Goal: Information Seeking & Learning: Learn about a topic

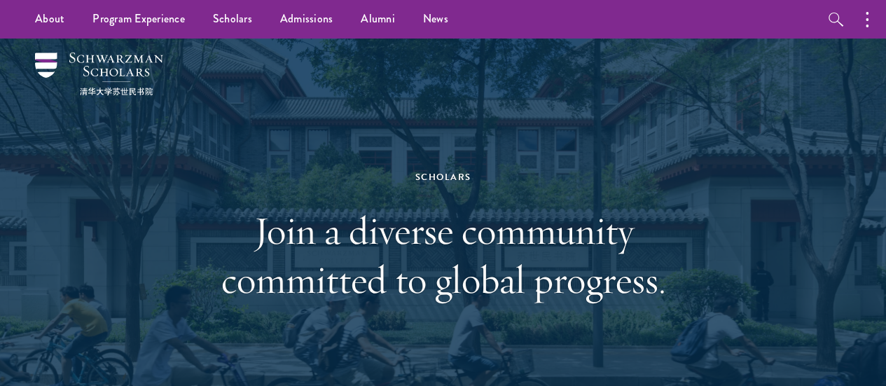
click at [856, 81] on div at bounding box center [443, 237] width 886 height 396
click at [828, 20] on icon "button" at bounding box center [836, 19] width 17 height 17
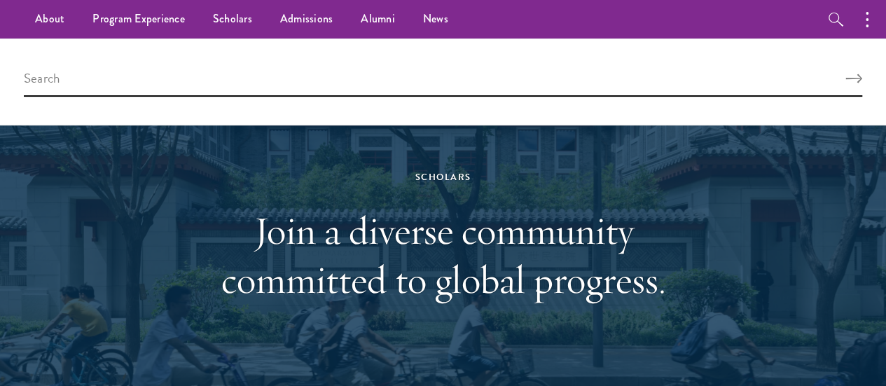
click at [786, 261] on div "Scholars Join a diverse community committed to global progress." at bounding box center [443, 237] width 802 height 396
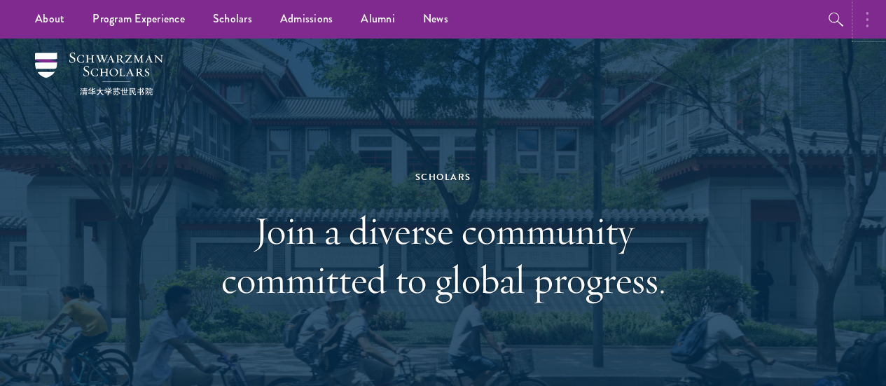
click at [863, 10] on button "button" at bounding box center [871, 19] width 31 height 39
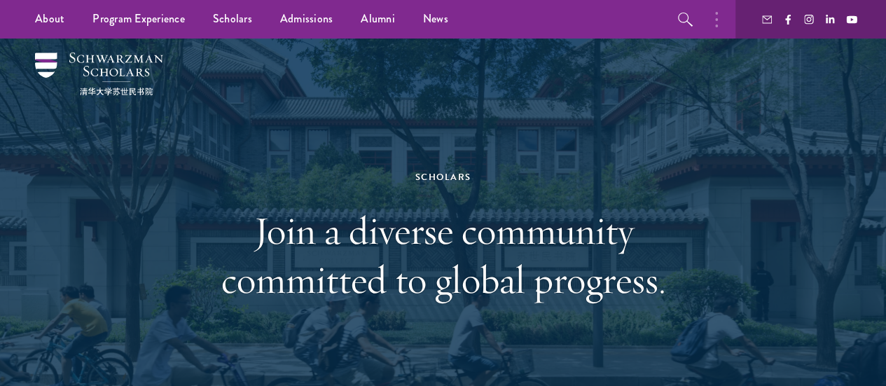
click at [570, 116] on div "Scholars Join a diverse community committed to global progress." at bounding box center [443, 236] width 483 height 303
click at [121, 85] on img at bounding box center [99, 74] width 128 height 43
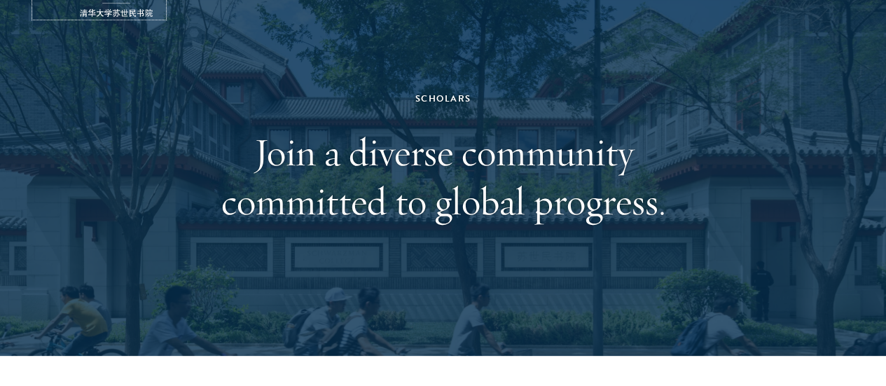
scroll to position [80, 0]
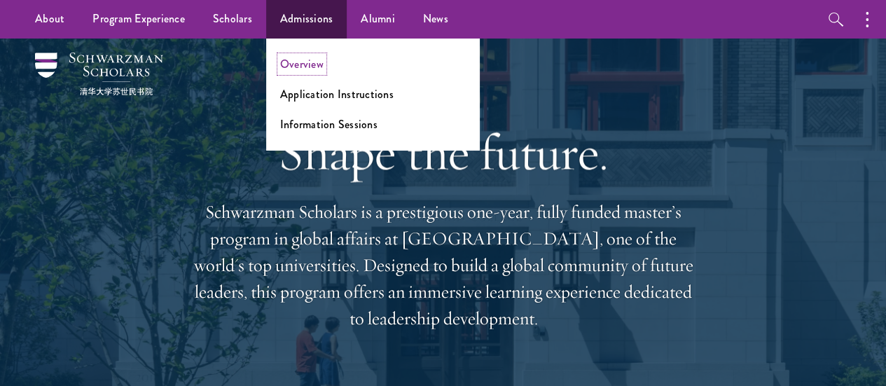
click at [311, 60] on link "Overview" at bounding box center [301, 64] width 43 height 16
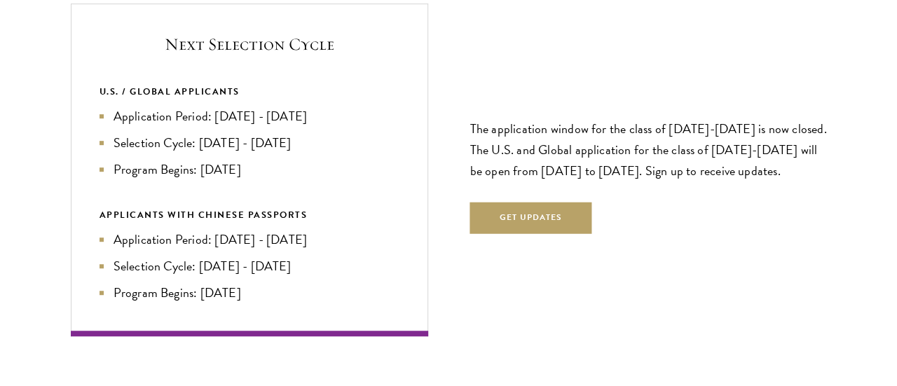
scroll to position [2993, 0]
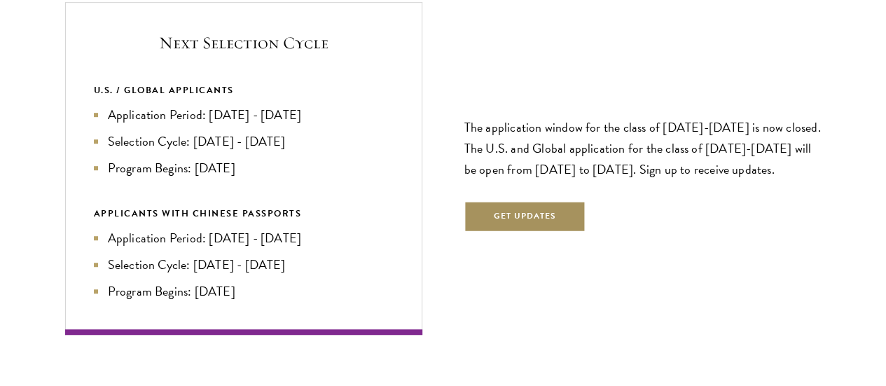
click at [488, 201] on button "Get Updates" at bounding box center [526, 217] width 122 height 32
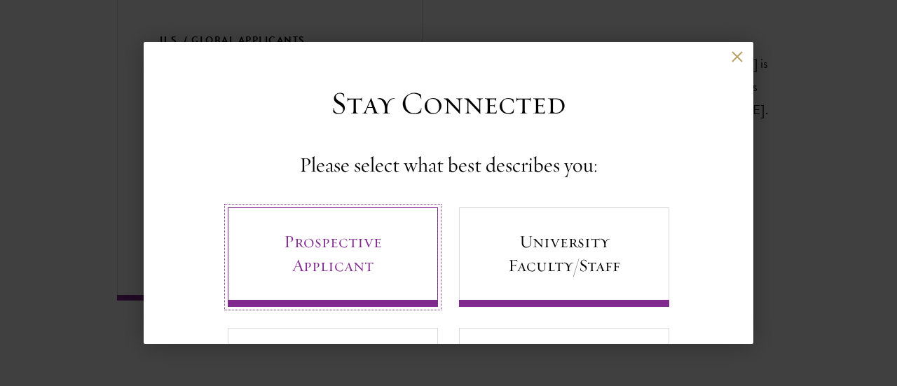
click at [367, 271] on link "Prospective Applicant" at bounding box center [333, 256] width 210 height 99
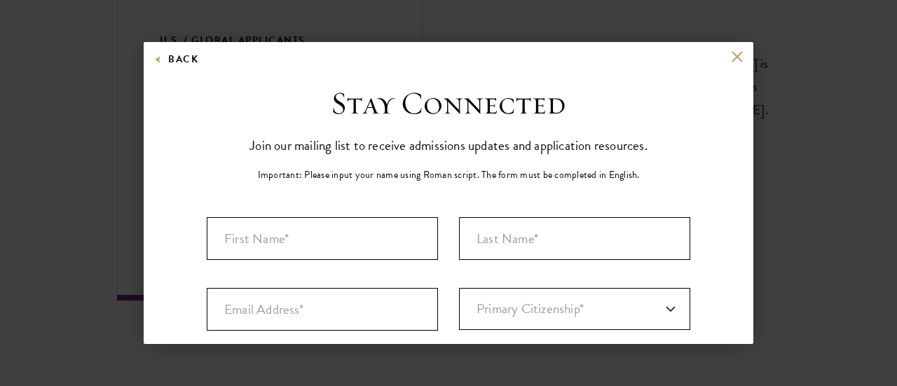
scroll to position [7, 0]
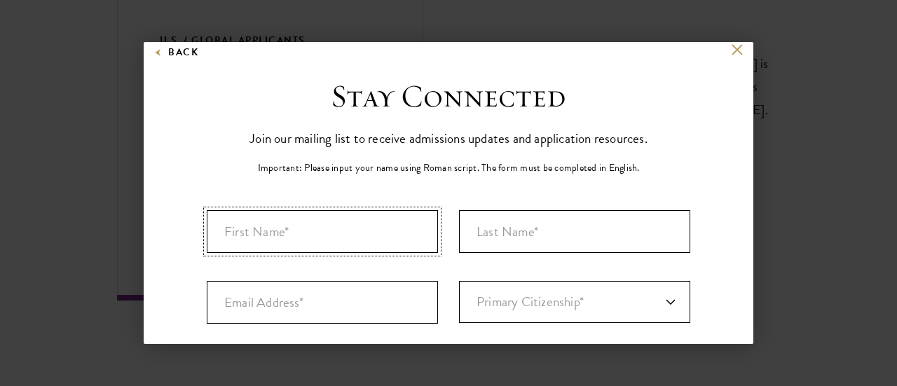
click at [373, 242] on input "First Name*" at bounding box center [322, 231] width 231 height 43
type input "Jeryll Lee"
type input "Yao fong"
type input "Jeryll.lee@hotmail.com"
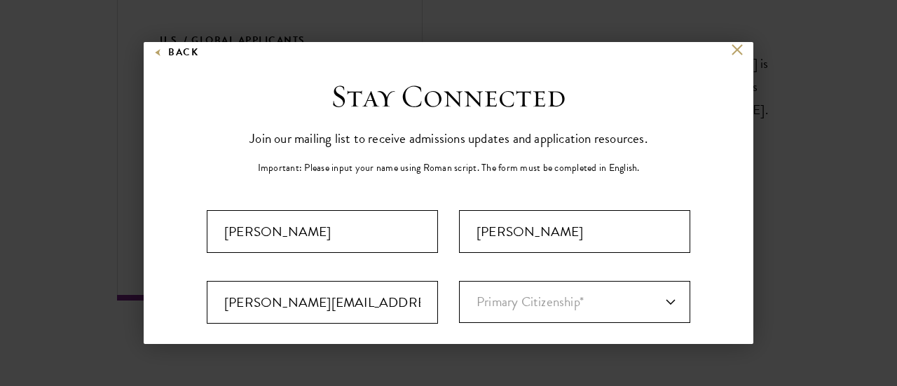
select select "UK"
type input "Edinburgh"
select select
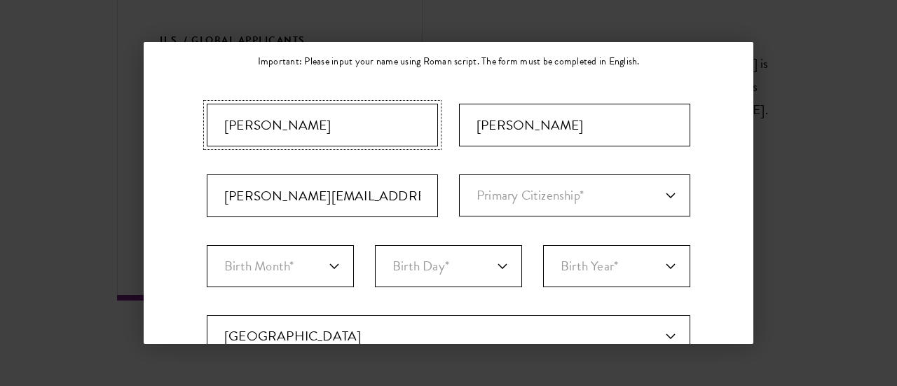
scroll to position [117, 0]
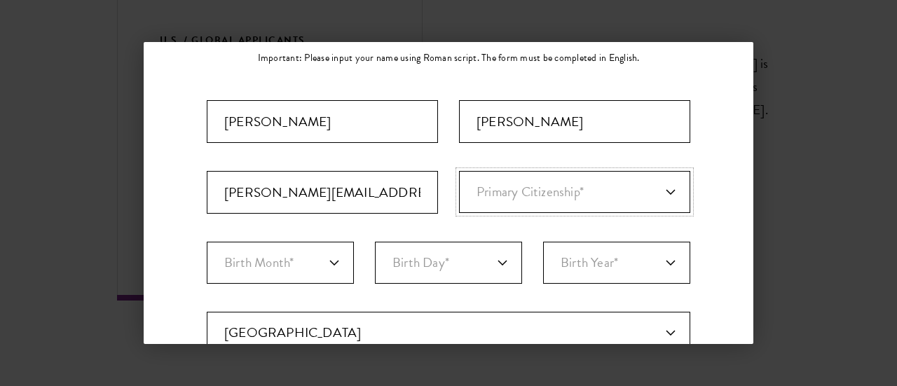
click at [503, 186] on select "Primary Citizenship* Afghanistan Aland Islands Albania Algeria Andorra Angola A…" at bounding box center [574, 192] width 231 height 42
select select "MY"
click at [459, 171] on select "Primary Citizenship* Afghanistan Aland Islands Albania Algeria Andorra Angola A…" at bounding box center [574, 192] width 231 height 42
click at [274, 268] on select "Birth Month* January February March April May June July August September Octobe…" at bounding box center [280, 263] width 147 height 42
select select "07"
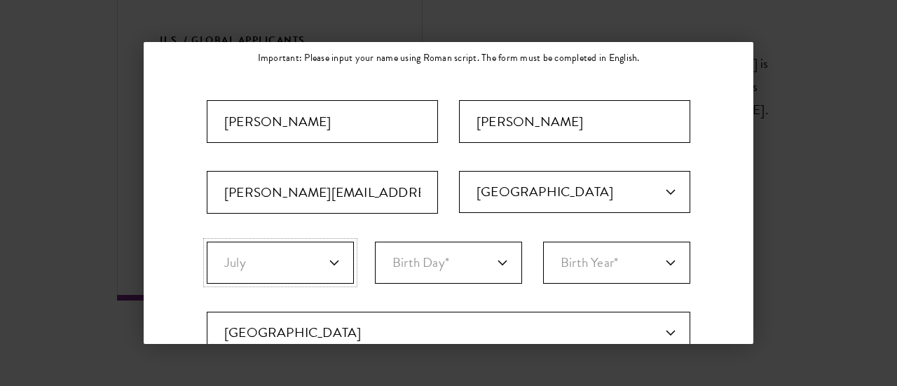
click at [207, 242] on select "Birth Month* January February March April May June July August September Octobe…" at bounding box center [280, 263] width 147 height 42
select select "03"
select select "2001"
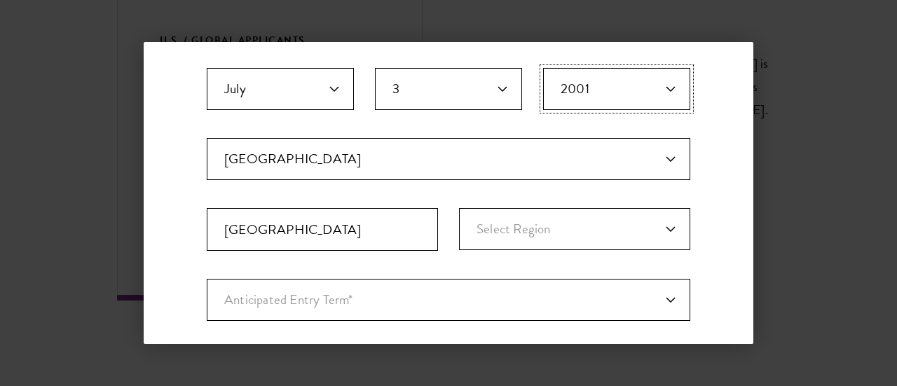
scroll to position [295, 0]
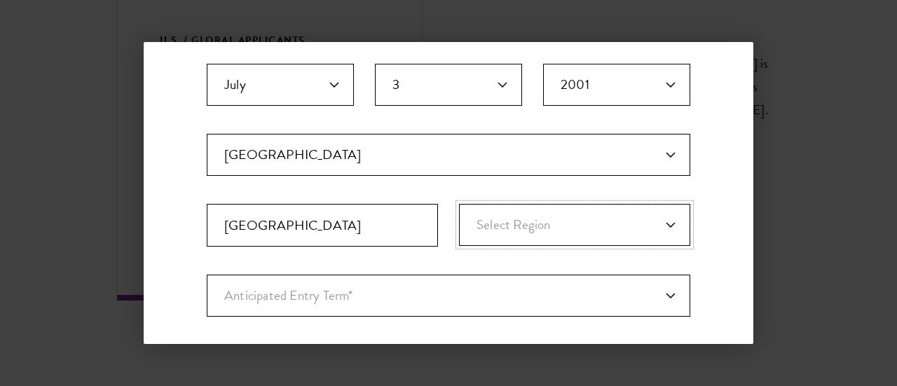
click at [528, 221] on select "Select Region England England and Wales Great Britain Northern Ireland Scotland…" at bounding box center [574, 225] width 231 height 42
select select "Scotland"
click at [459, 204] on select "Select Region England England and Wales Great Britain Northern Ireland Scotland…" at bounding box center [574, 225] width 231 height 42
click at [433, 282] on select "Anticipated Entry Term* August 2026 (Application opens April 2025) Just Explori…" at bounding box center [448, 296] width 483 height 42
select select "e64b8ab3-eabb-4867-96d5-7e6b4840665f"
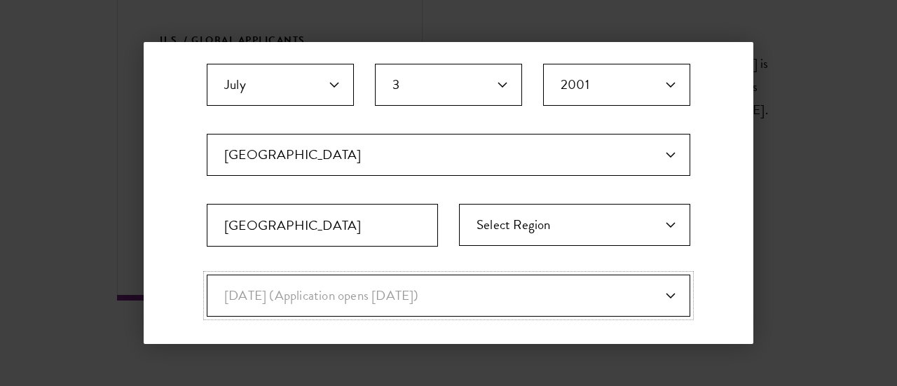
click at [207, 275] on select "Anticipated Entry Term* August 2026 (Application opens April 2025) Just Explori…" at bounding box center [448, 296] width 483 height 42
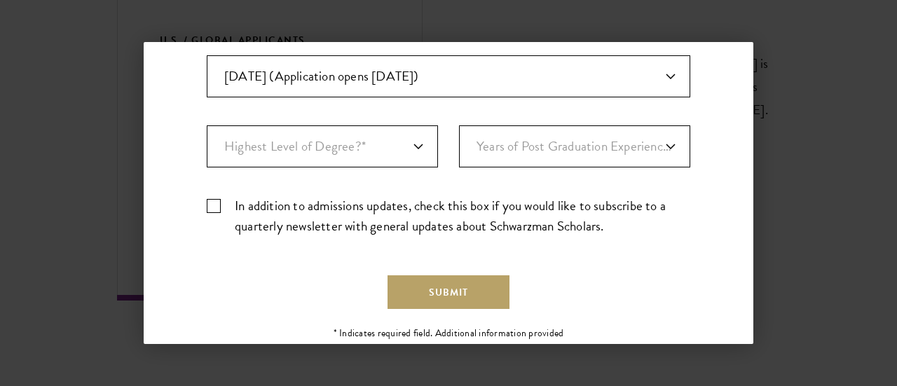
click at [394, 137] on select "Highest Level of Degree?* PHD Bachelor's Master's Current Undergraduate Student" at bounding box center [322, 146] width 231 height 42
select select "baef124f-e103-44b1-8ca6-5d0669438e44"
click at [207, 125] on select "Highest Level of Degree?* PHD Bachelor's Master's Current Undergraduate Student" at bounding box center [322, 146] width 231 height 42
click at [509, 157] on select "Years of Post Graduation Experience?* 1 2 3 4 5 6 7 8 9 10" at bounding box center [574, 146] width 231 height 42
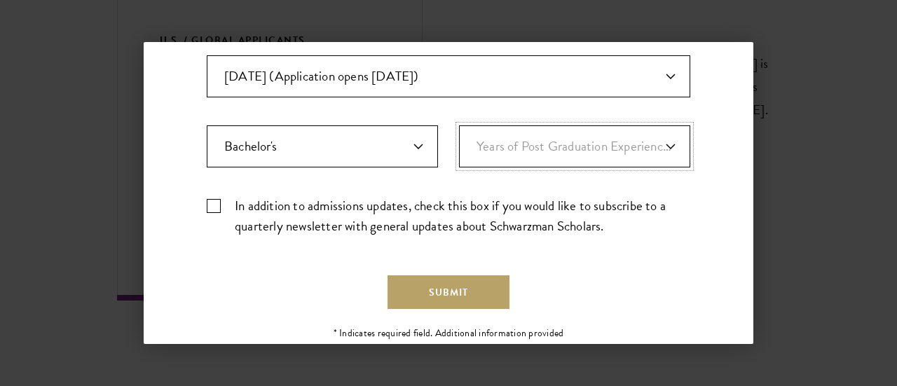
click at [459, 125] on select "Years of Post Graduation Experience?* 1 2 3 4 5 6 7 8 9 10" at bounding box center [574, 146] width 231 height 42
click at [457, 282] on button "Submit" at bounding box center [448, 292] width 122 height 34
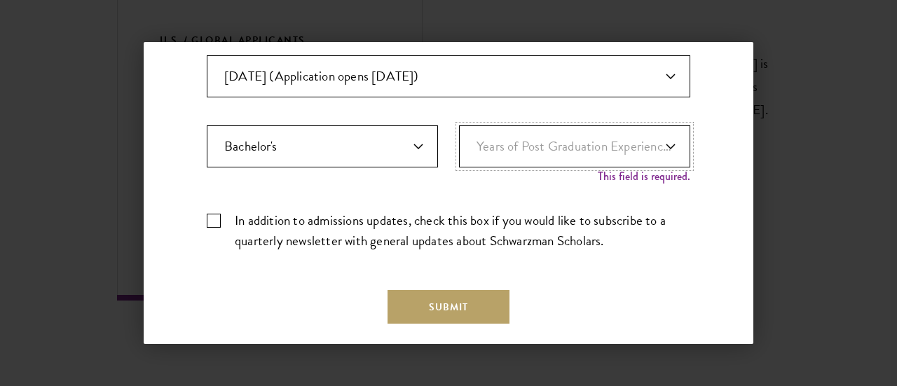
click at [588, 148] on select "Years of Post Graduation Experience?* 1 2 3 4 5 6 7 8 9 10" at bounding box center [574, 146] width 231 height 42
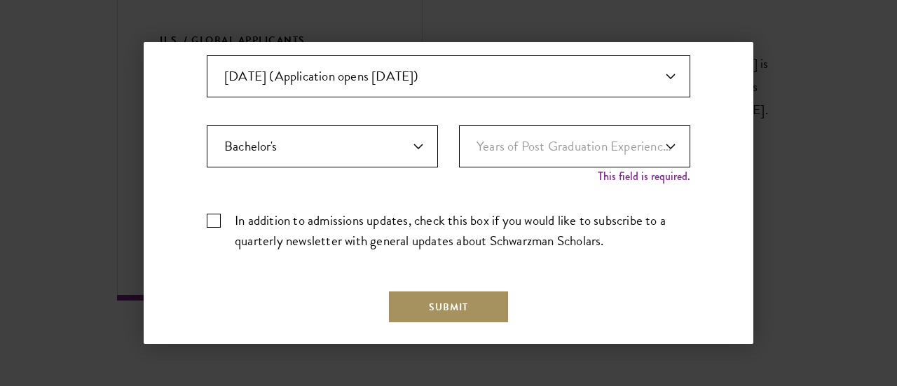
scroll to position [578, 0]
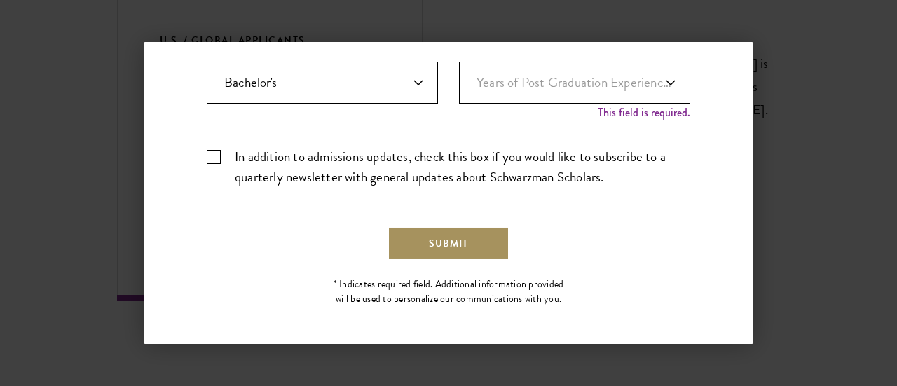
click at [451, 238] on button "Submit" at bounding box center [448, 243] width 122 height 34
click at [458, 234] on button "Submit" at bounding box center [448, 243] width 122 height 34
click at [585, 85] on select "Years of Post Graduation Experience?* 1 2 3 4 5 6 7 8 9 10" at bounding box center [574, 83] width 231 height 42
select select "1"
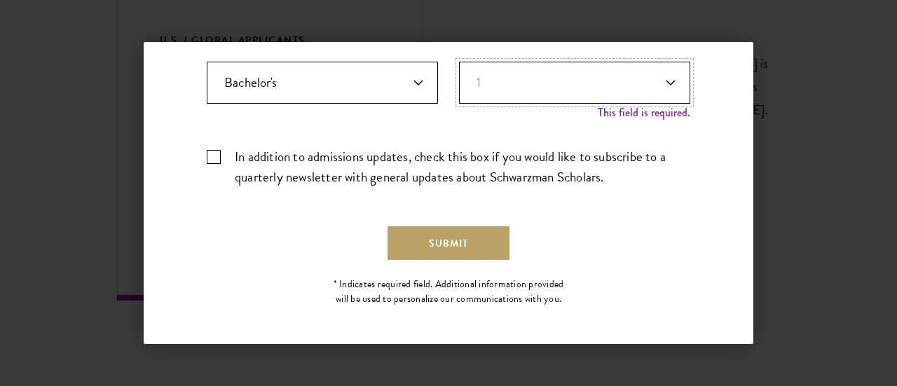
click at [459, 74] on select "Years of Post Graduation Experience?* 1 2 3 4 5 6 7 8 9 10" at bounding box center [574, 83] width 231 height 42
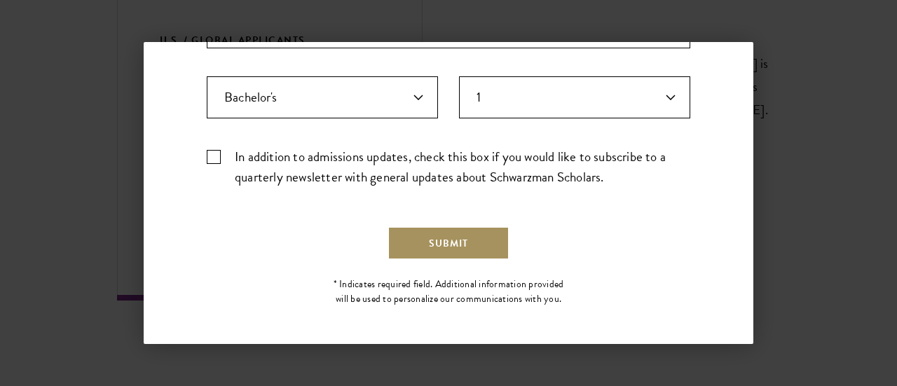
click at [448, 226] on button "Submit" at bounding box center [448, 243] width 122 height 34
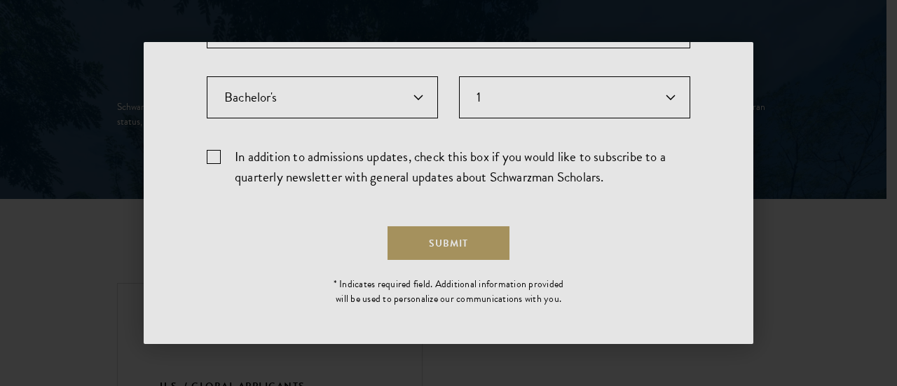
scroll to position [0, 0]
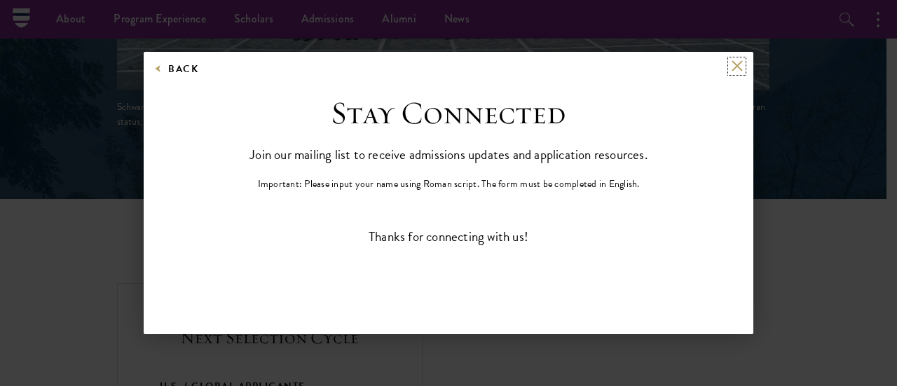
click at [739, 60] on button at bounding box center [737, 66] width 12 height 12
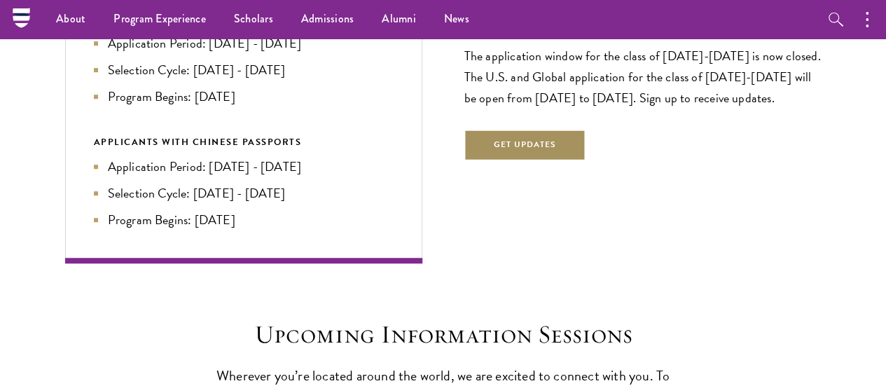
scroll to position [2996, 0]
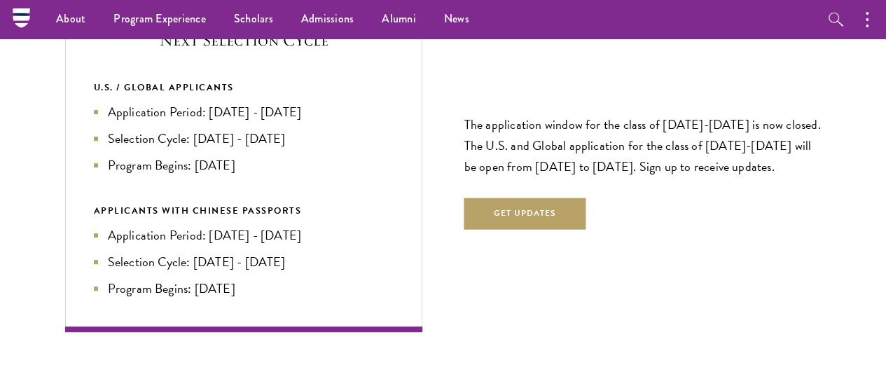
click at [345, 131] on div "U.S. / GLOBAL APPLICANTS Application Period: Apr 2026 - Sep 2026 Selection Cycl…" at bounding box center [244, 189] width 300 height 219
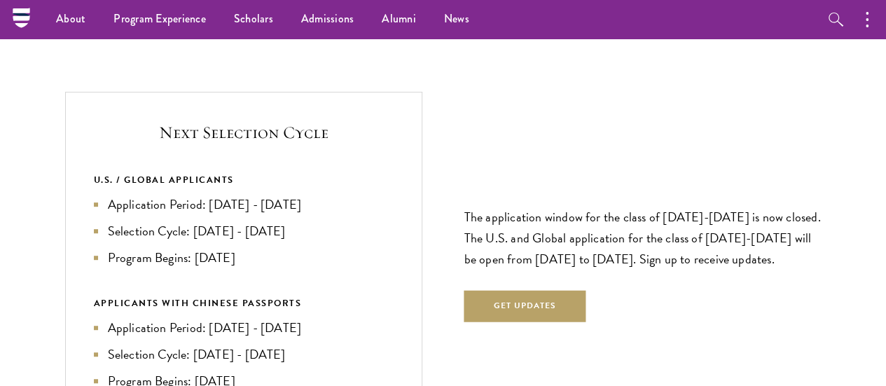
scroll to position [2829, 0]
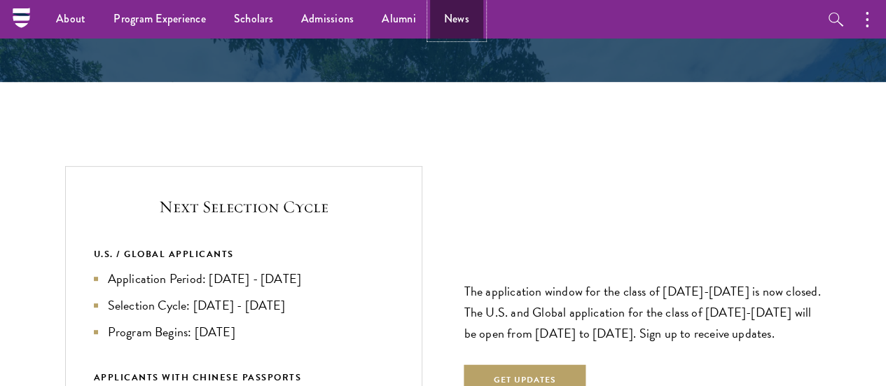
click at [457, 16] on link "News" at bounding box center [456, 19] width 53 height 39
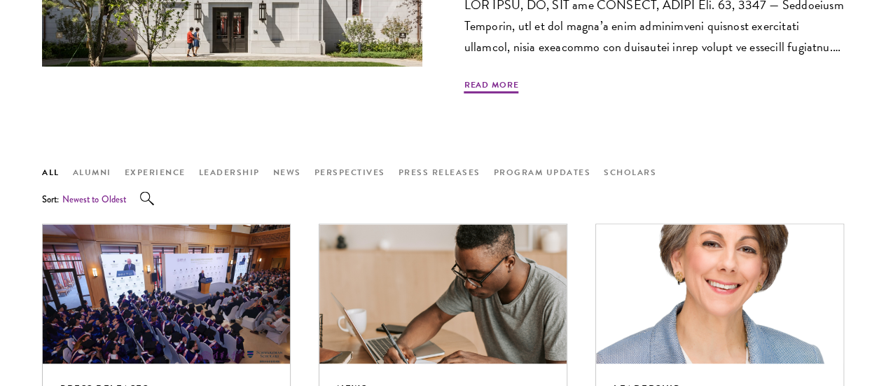
scroll to position [903, 0]
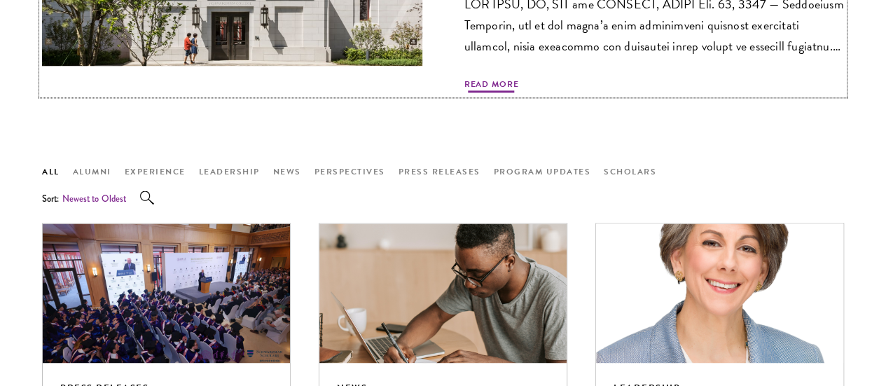
click at [519, 95] on span "Read More" at bounding box center [492, 86] width 55 height 17
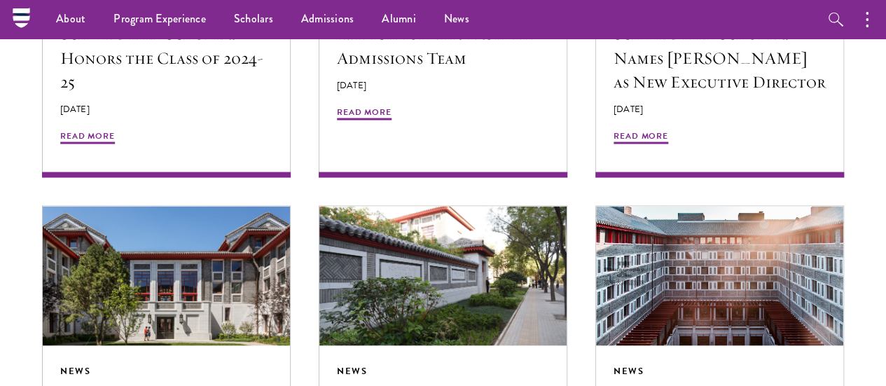
scroll to position [1284, 0]
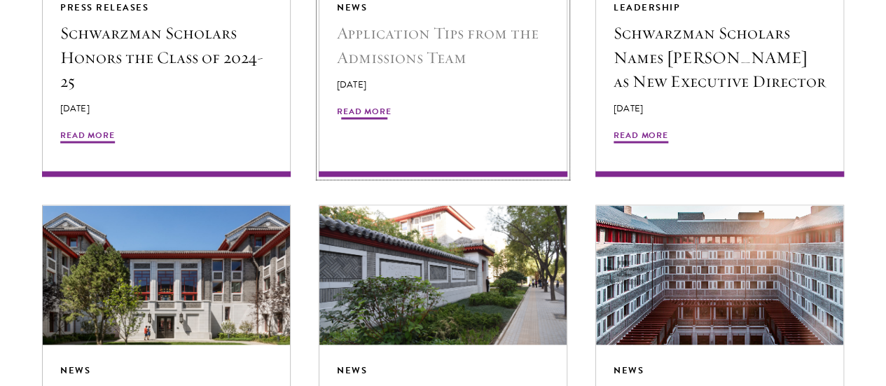
click at [367, 150] on div "News Application Tips from the Admissions Team [DATE] Read More" at bounding box center [443, 67] width 247 height 170
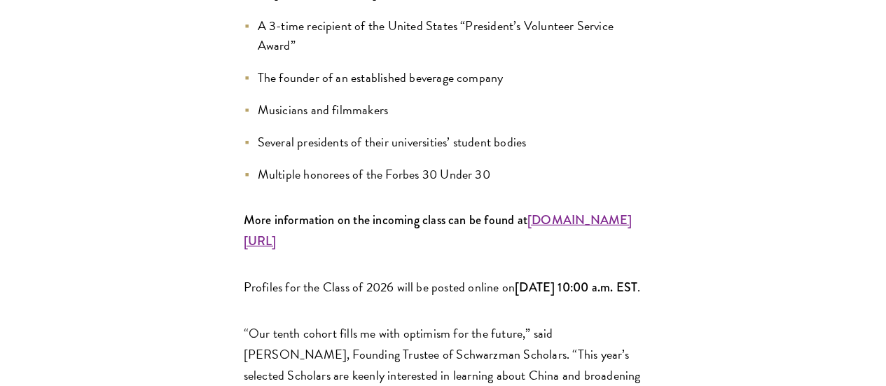
scroll to position [1749, 0]
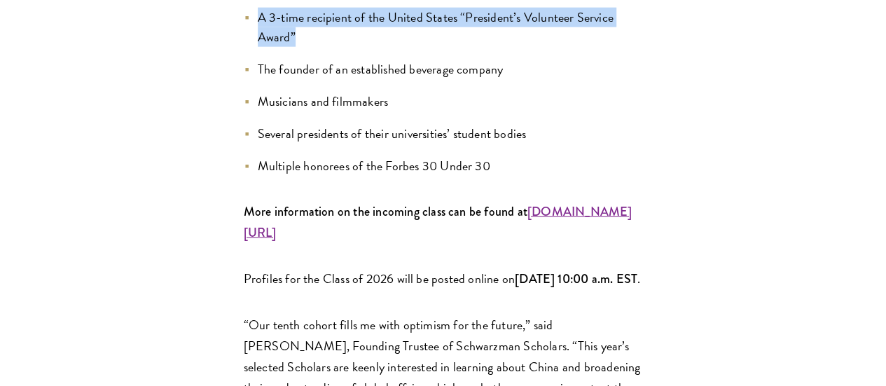
drag, startPoint x: 167, startPoint y: 121, endPoint x: 521, endPoint y: 282, distance: 388.8
click at [521, 47] on li "A 3-time recipient of the United States “President’s Volunteer Service Award”" at bounding box center [443, 27] width 399 height 39
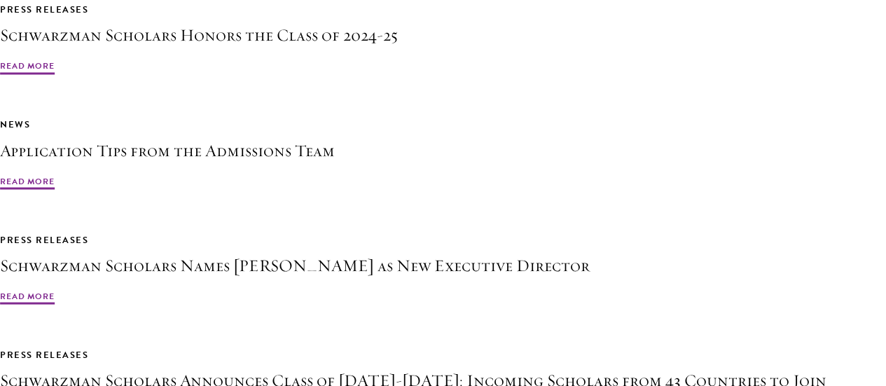
scroll to position [3854, 0]
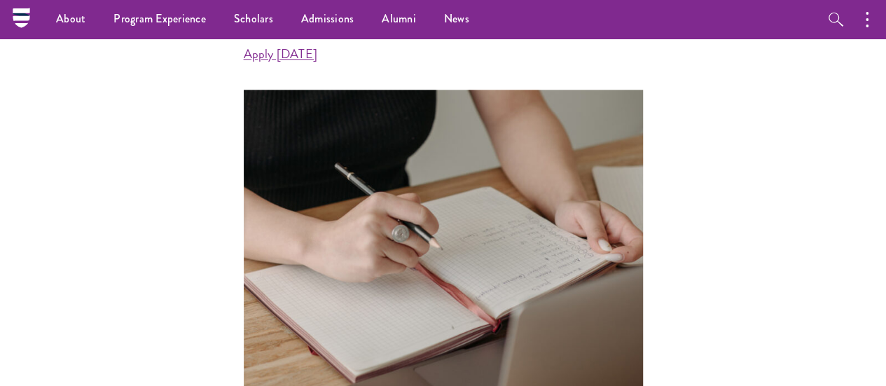
scroll to position [709, 0]
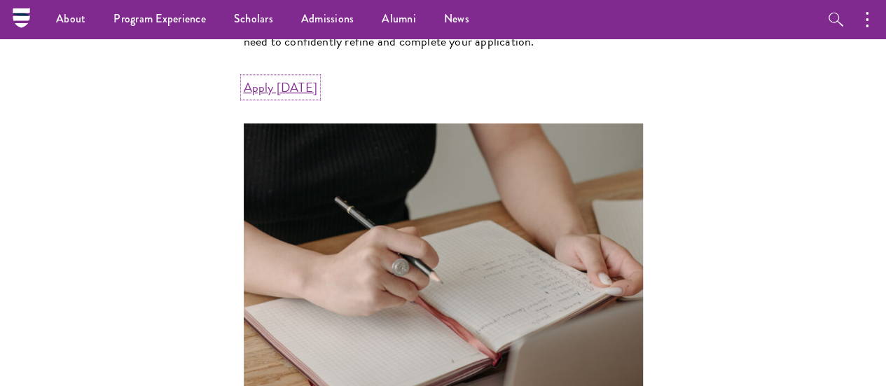
click at [244, 97] on link "Apply Today" at bounding box center [281, 87] width 74 height 19
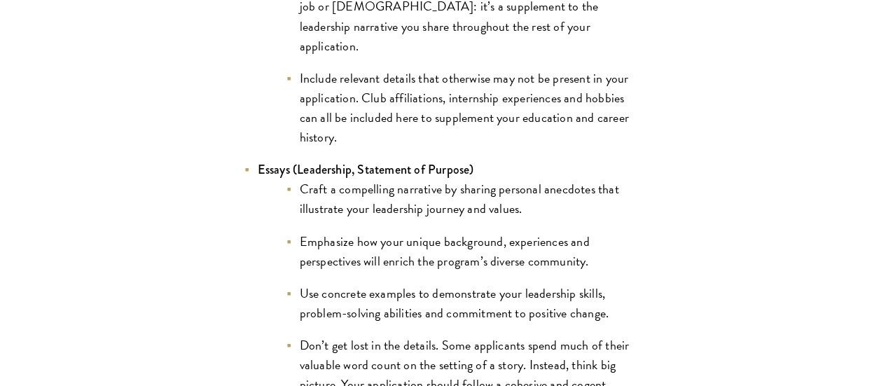
scroll to position [1311, 0]
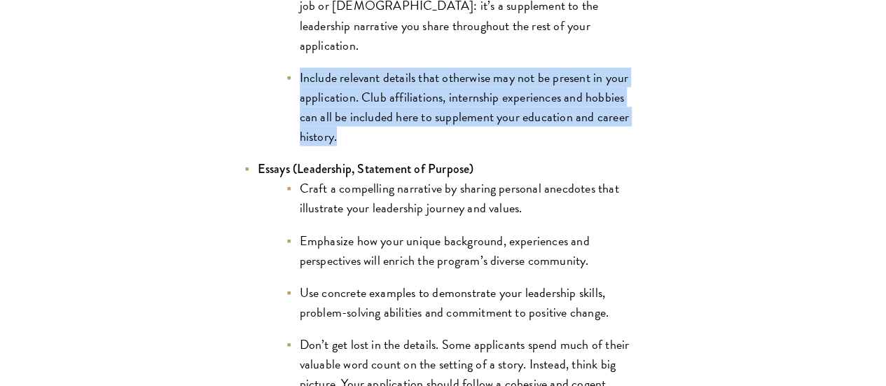
drag, startPoint x: 208, startPoint y: 161, endPoint x: 406, endPoint y: 235, distance: 211.5
click at [406, 146] on li "Include relevant details that otherwise may not be present in your application.…" at bounding box center [464, 106] width 357 height 78
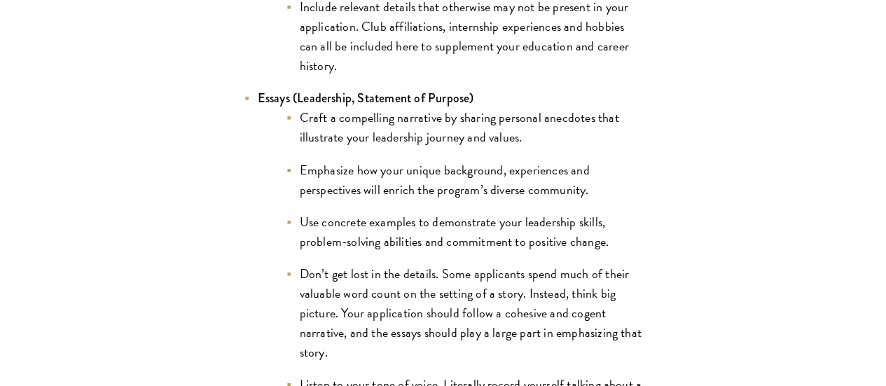
scroll to position [1382, 0]
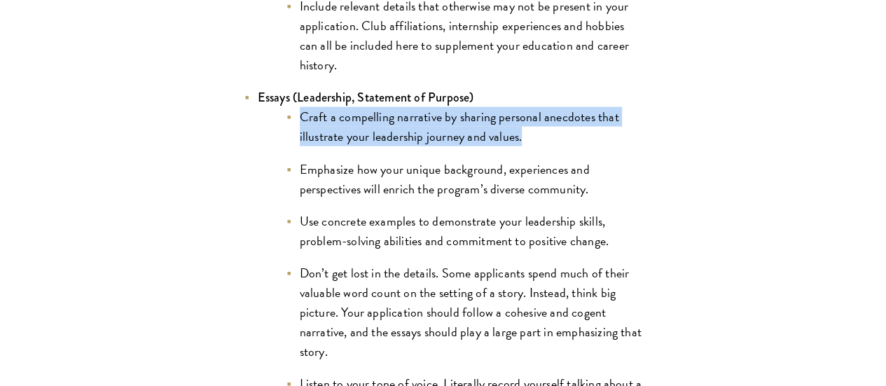
drag, startPoint x: 208, startPoint y: 217, endPoint x: 554, endPoint y: 217, distance: 345.4
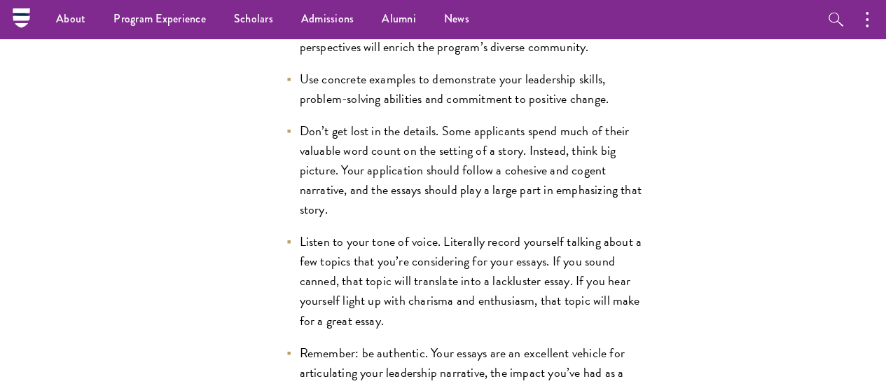
scroll to position [1516, 0]
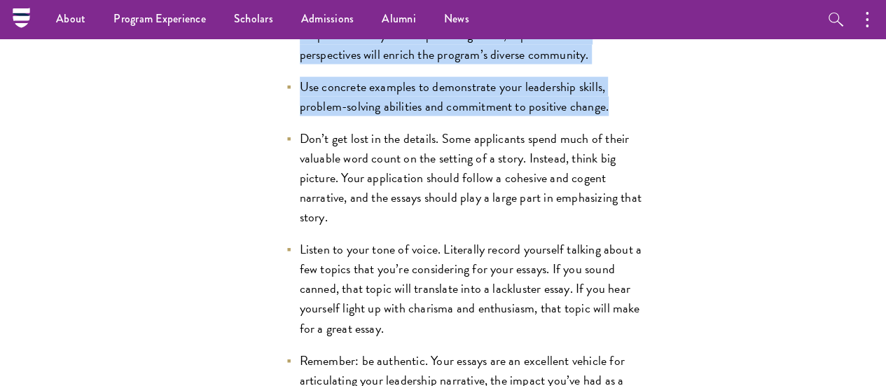
drag, startPoint x: 216, startPoint y: 79, endPoint x: 273, endPoint y: 227, distance: 158.6
click at [273, 227] on ul "Craft a compelling narrative by sharing personal anecdotes that illustrate your…" at bounding box center [450, 191] width 385 height 437
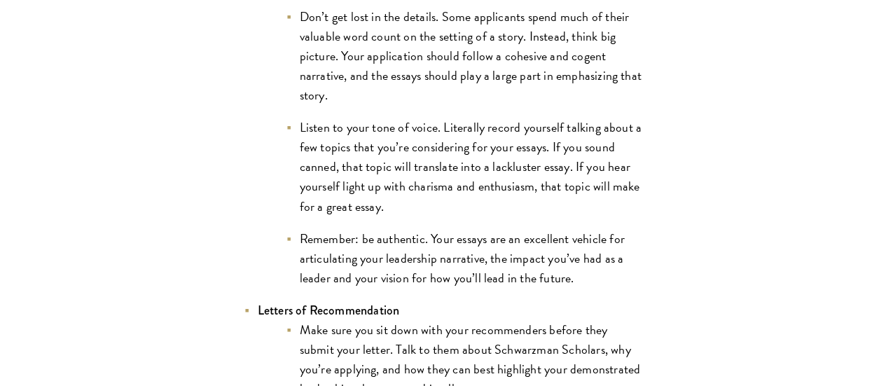
scroll to position [1639, 0]
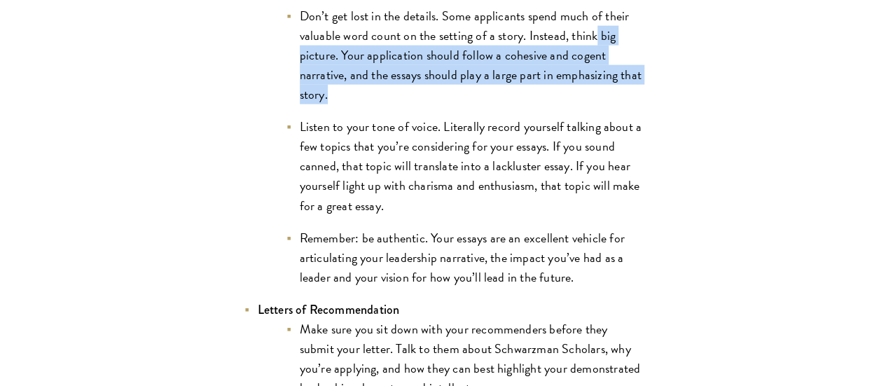
drag, startPoint x: 280, startPoint y: 172, endPoint x: 451, endPoint y: 226, distance: 179.1
click at [451, 104] on li "Don’t get lost in the details. Some applicants spend much of their valuable wor…" at bounding box center [464, 55] width 357 height 98
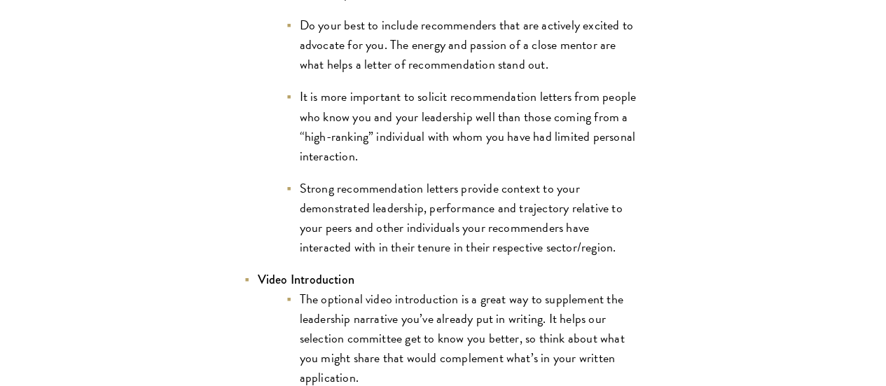
scroll to position [2035, 0]
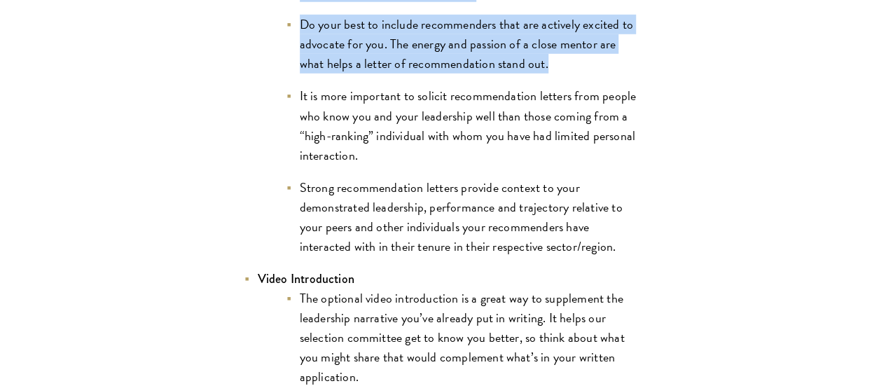
drag, startPoint x: 209, startPoint y: 83, endPoint x: 497, endPoint y: 268, distance: 342.3
click at [497, 256] on ul "Make sure you sit down with your recommenders before they submit your letter. T…" at bounding box center [450, 90] width 385 height 333
click at [497, 74] on li "Do your best to include recommenders that are actively excited to advocate for …" at bounding box center [464, 44] width 357 height 59
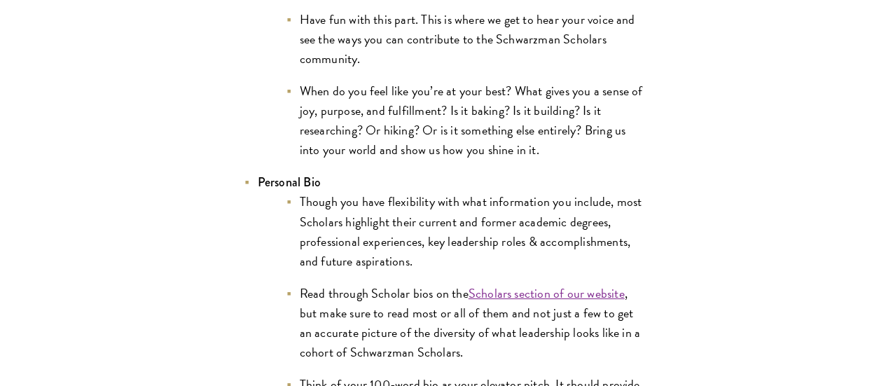
scroll to position [2498, 0]
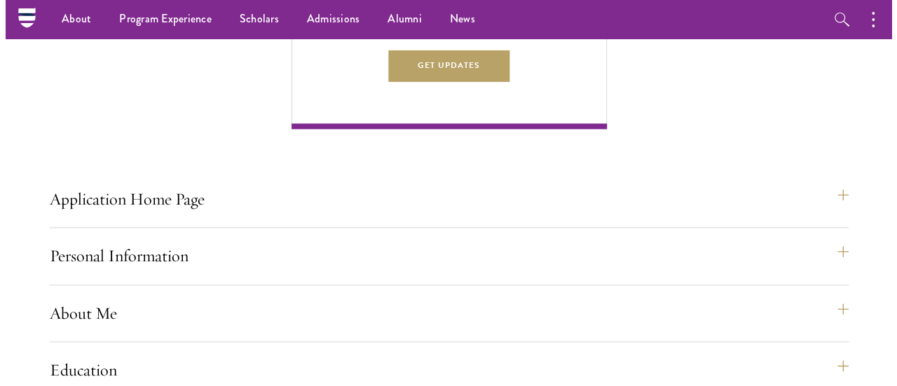
scroll to position [863, 0]
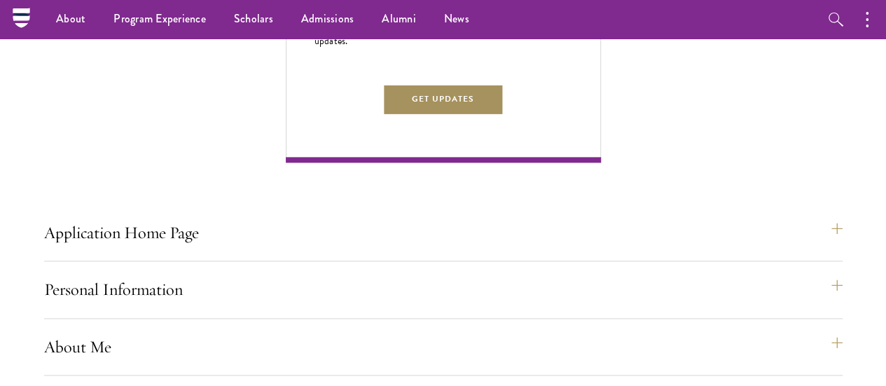
click at [505, 115] on button "Get Updates" at bounding box center [444, 99] width 122 height 32
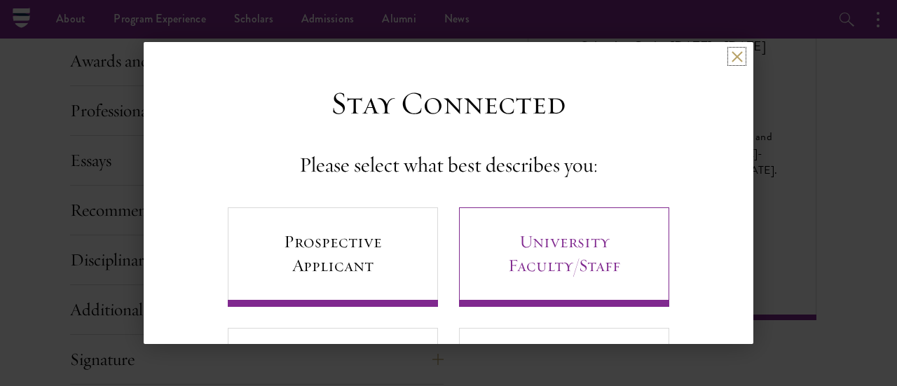
scroll to position [114, 0]
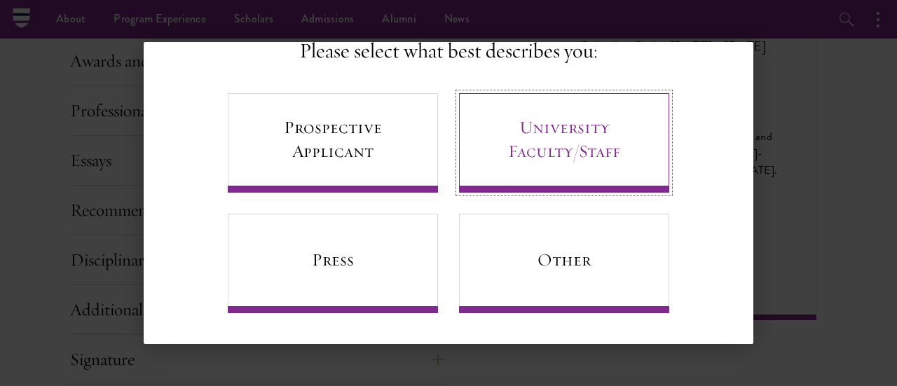
click at [640, 155] on link "University Faculty/Staff" at bounding box center [564, 142] width 210 height 99
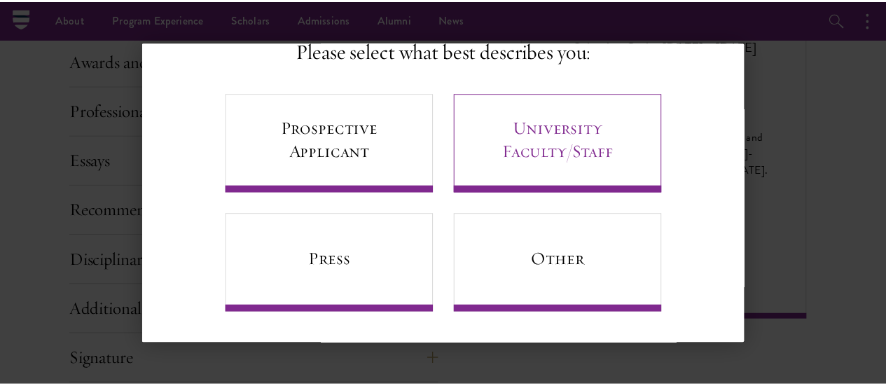
scroll to position [0, 0]
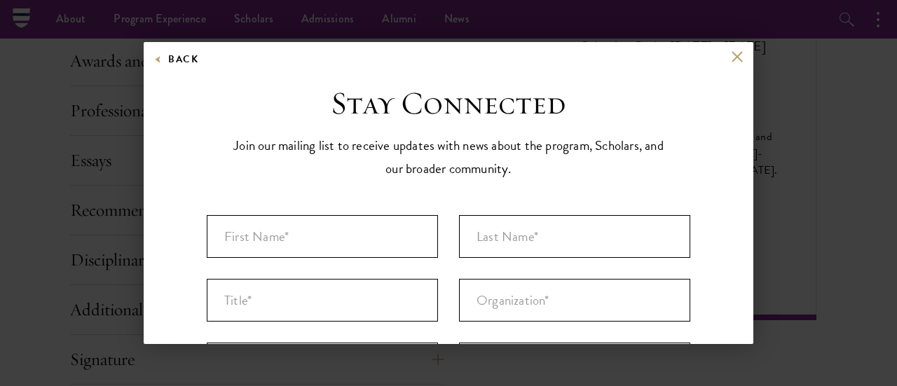
click at [727, 49] on div "Back Stay Connected Please select what best describes you: Prospective Applican…" at bounding box center [449, 193] width 610 height 302
click at [731, 53] on button at bounding box center [737, 56] width 12 height 12
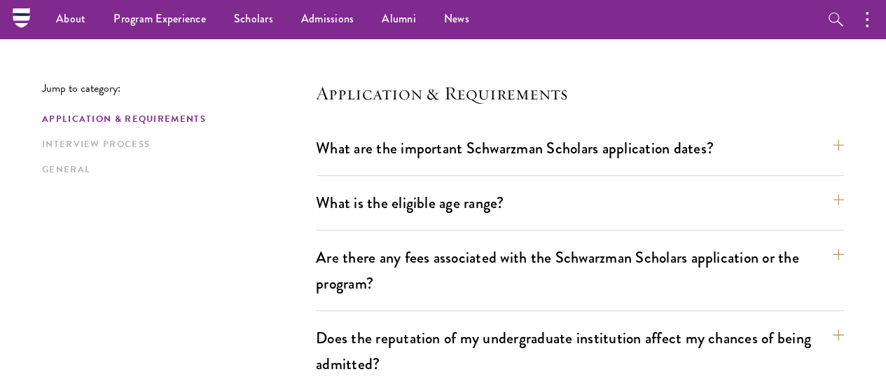
scroll to position [334, 0]
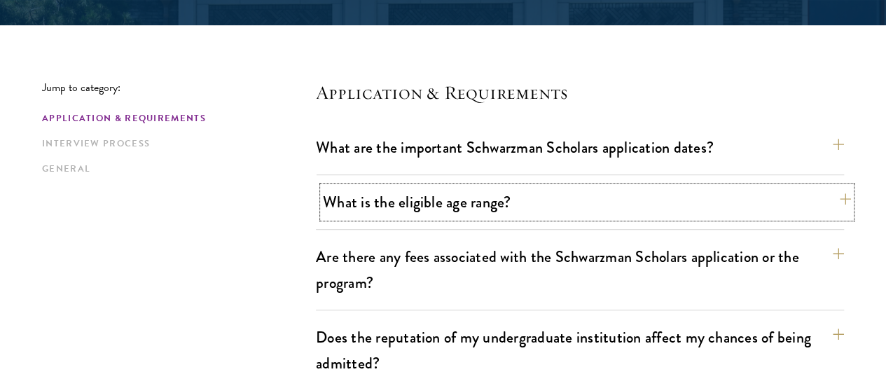
click at [458, 212] on button "What is the eligible age range?" at bounding box center [587, 202] width 528 height 32
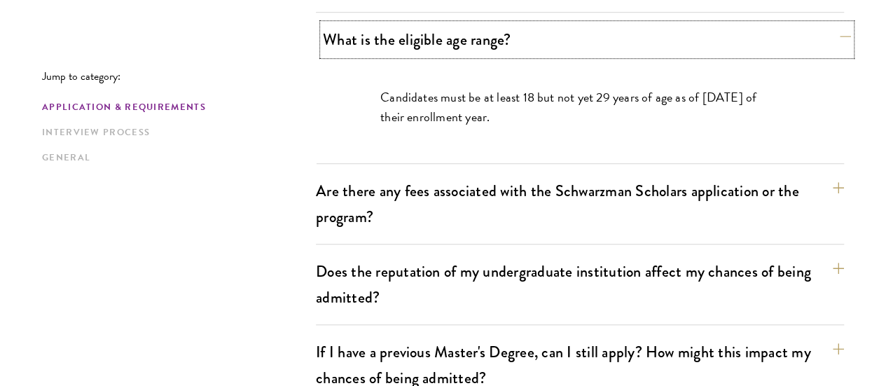
scroll to position [501, 0]
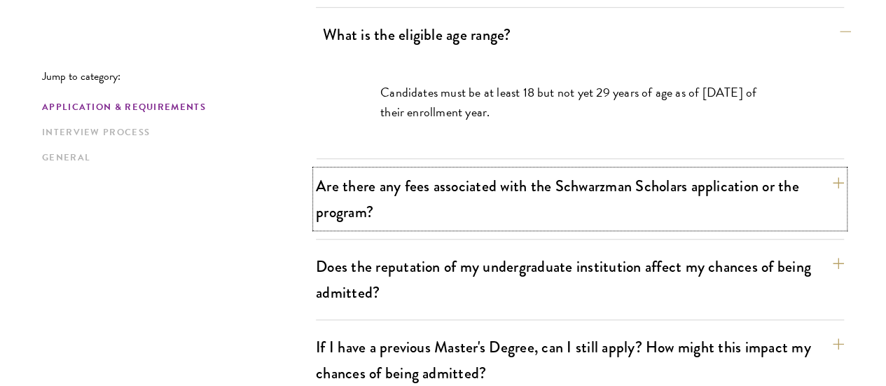
click at [458, 212] on button "Are there any fees associated with the Schwarzman Scholars application or the p…" at bounding box center [580, 198] width 528 height 57
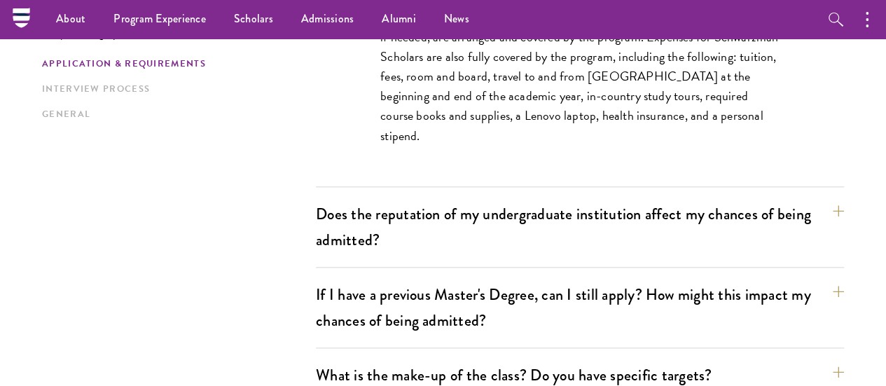
scroll to position [674, 0]
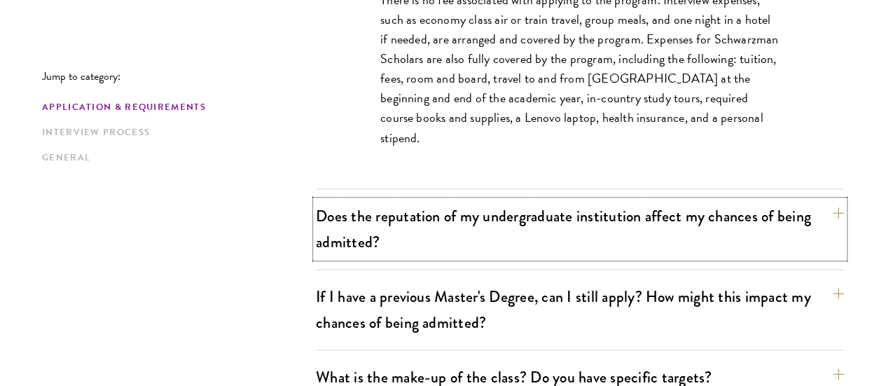
click at [458, 212] on button "Does the reputation of my undergraduate institution affect my chances of being …" at bounding box center [580, 228] width 528 height 57
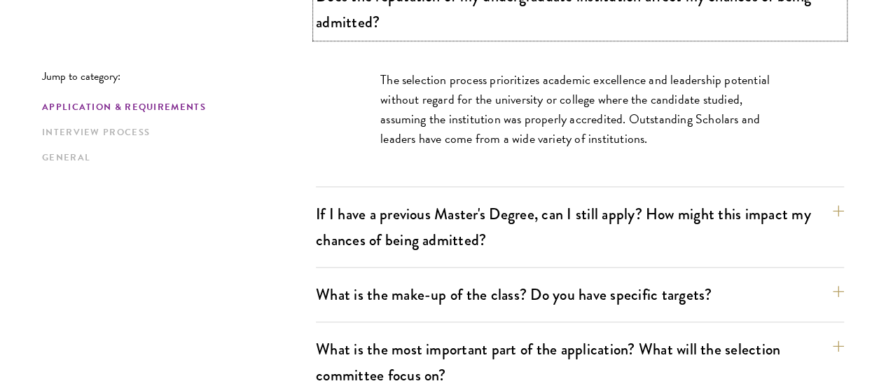
scroll to position [675, 0]
click at [458, 212] on button "If I have a previous Master's Degree, can I still apply? How might this impact …" at bounding box center [580, 226] width 528 height 57
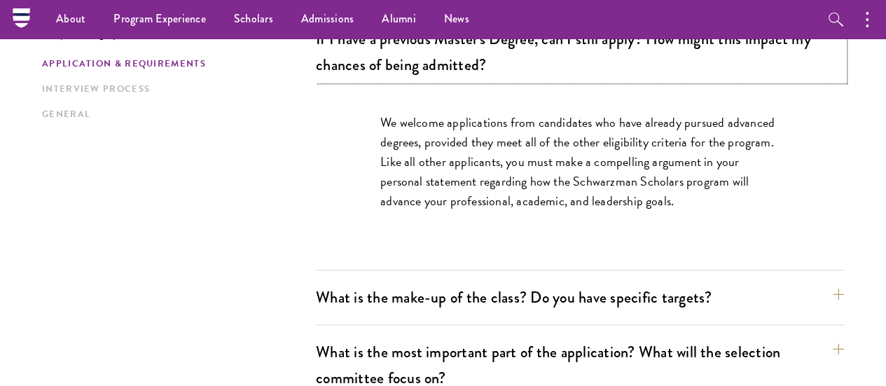
scroll to position [705, 0]
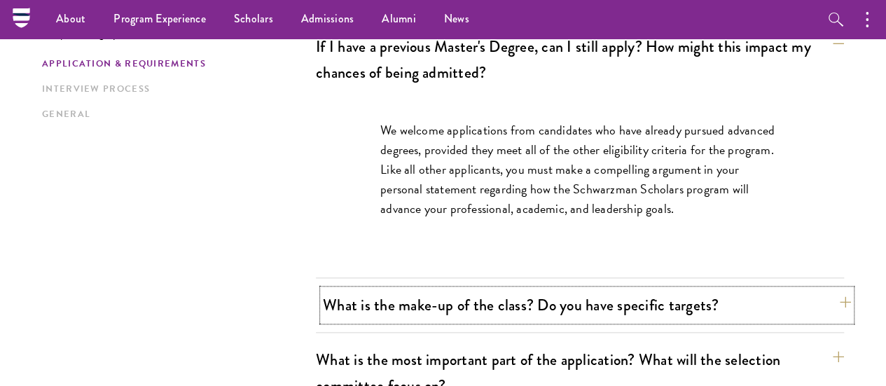
click at [474, 289] on button "What is the make-up of the class? Do you have specific targets?" at bounding box center [587, 305] width 528 height 32
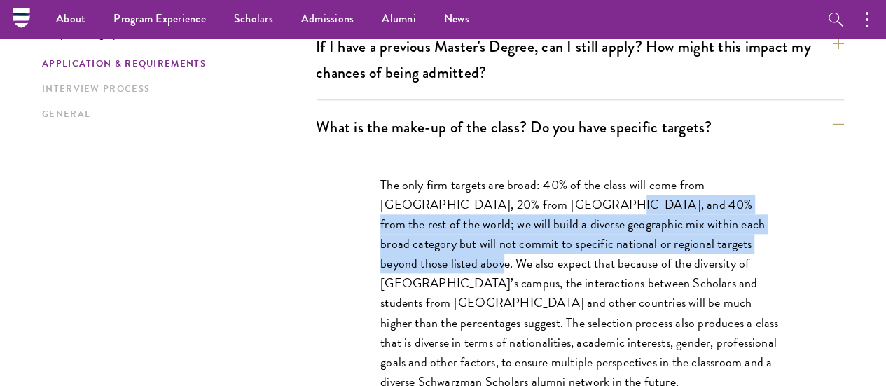
drag, startPoint x: 554, startPoint y: 174, endPoint x: 415, endPoint y: 238, distance: 152.4
click at [415, 238] on p "The only firm targets are broad: 40% of the class will come from the United Sta…" at bounding box center [579, 283] width 399 height 217
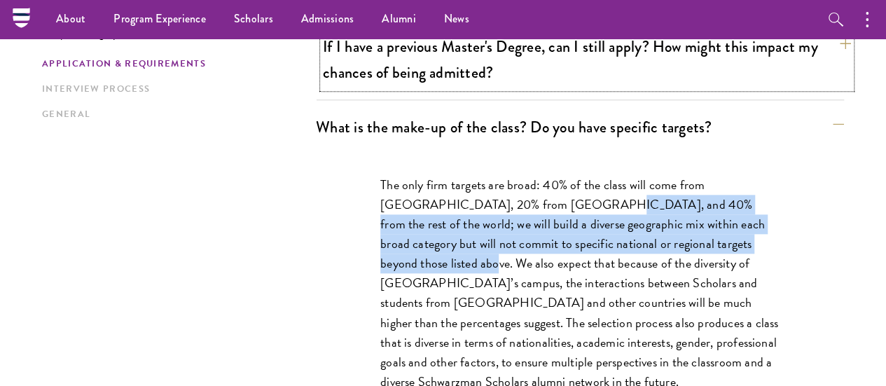
click at [470, 51] on button "If I have a previous Master's Degree, can I still apply? How might this impact …" at bounding box center [587, 59] width 528 height 57
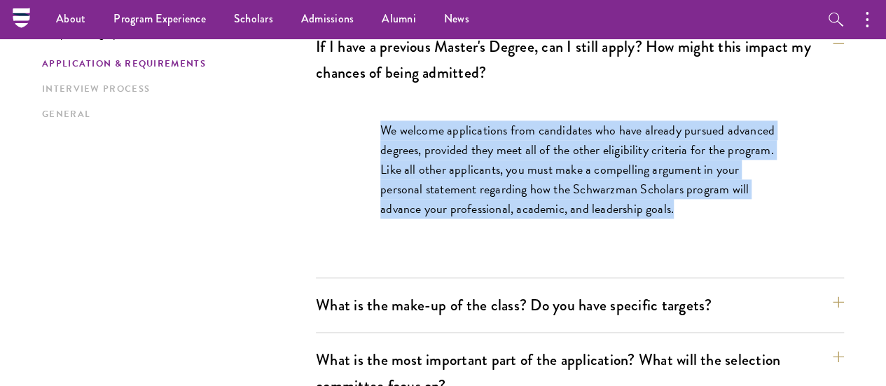
drag, startPoint x: 364, startPoint y: 103, endPoint x: 456, endPoint y: 207, distance: 138.5
click at [456, 207] on div "We welcome applications from candidates who have already pursued advanced degre…" at bounding box center [579, 176] width 483 height 154
click at [456, 207] on p "We welcome applications from candidates who have already pursued advanced degre…" at bounding box center [579, 170] width 399 height 98
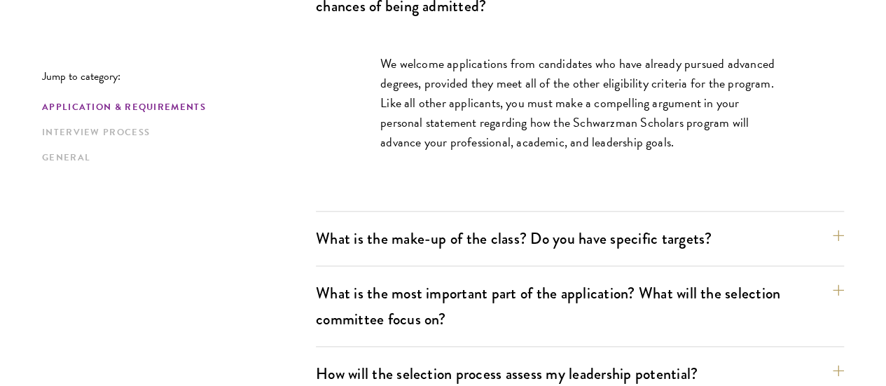
scroll to position [776, 0]
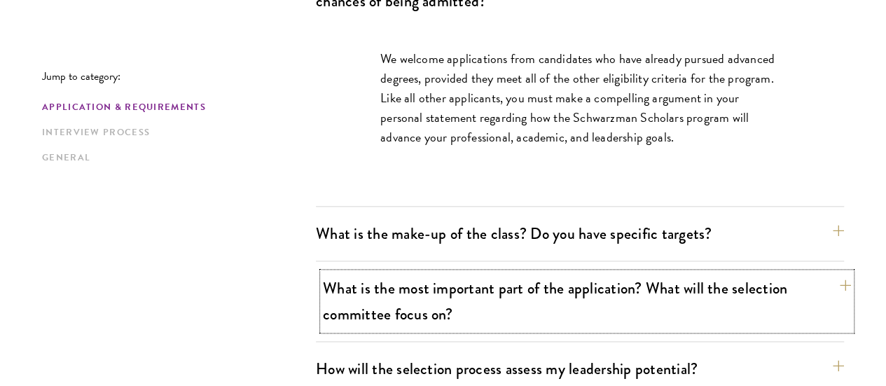
click at [460, 273] on button "What is the most important part of the application? What will the selection com…" at bounding box center [587, 301] width 528 height 57
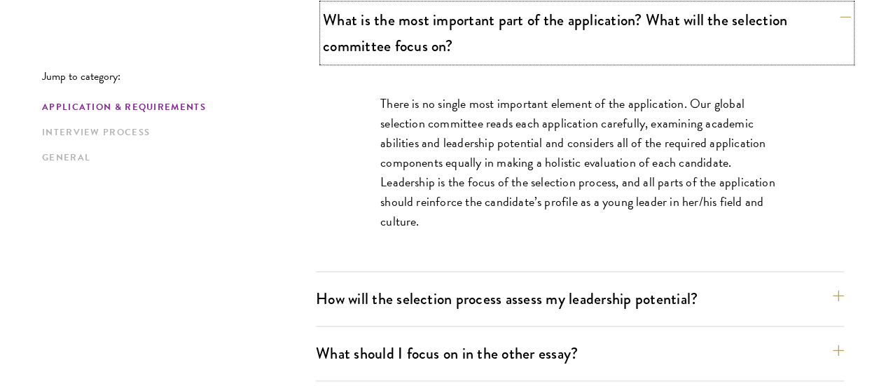
scroll to position [867, 0]
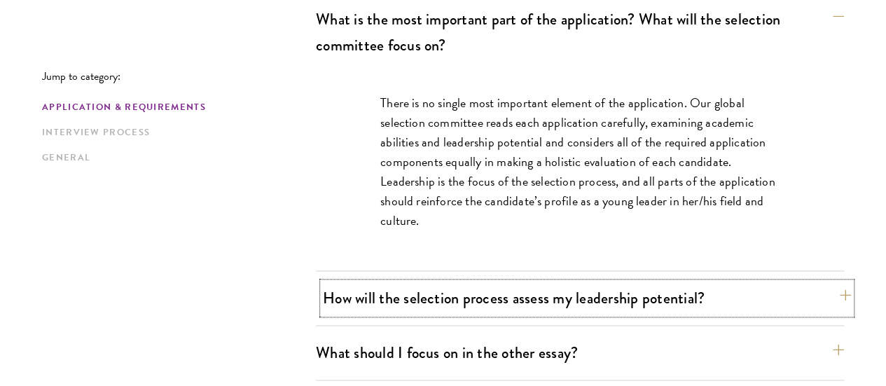
click at [478, 282] on button "How will the selection process assess my leadership potential?" at bounding box center [587, 298] width 528 height 32
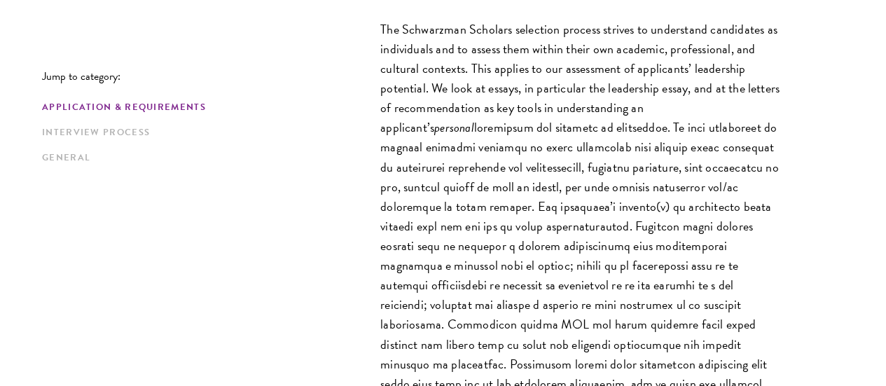
scroll to position [997, 0]
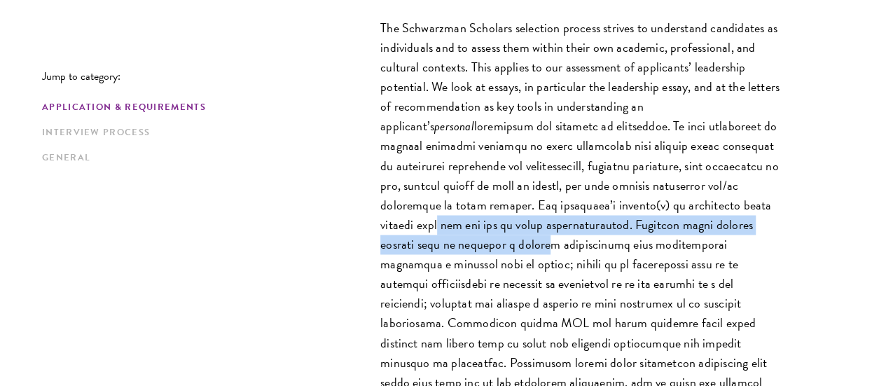
drag, startPoint x: 401, startPoint y: 221, endPoint x: 681, endPoint y: 191, distance: 281.1
click at [681, 191] on p "The Schwarzman Scholars selection process strives to understand candidates as i…" at bounding box center [579, 234] width 399 height 433
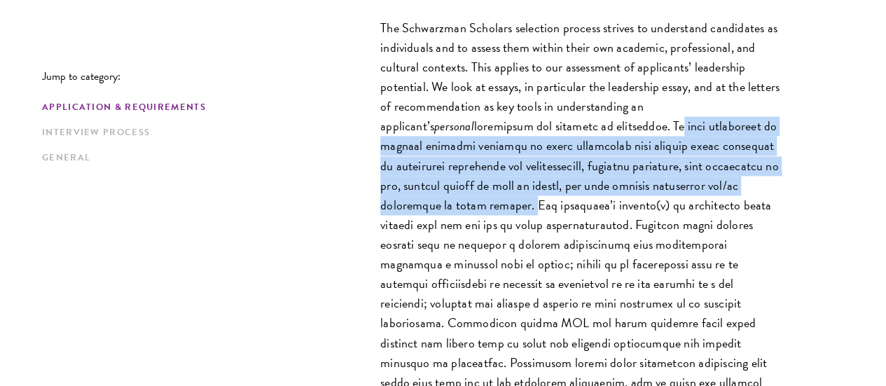
drag, startPoint x: 437, startPoint y: 104, endPoint x: 757, endPoint y: 163, distance: 325.6
click at [757, 163] on p "The Schwarzman Scholars selection process strives to understand candidates as i…" at bounding box center [579, 234] width 399 height 433
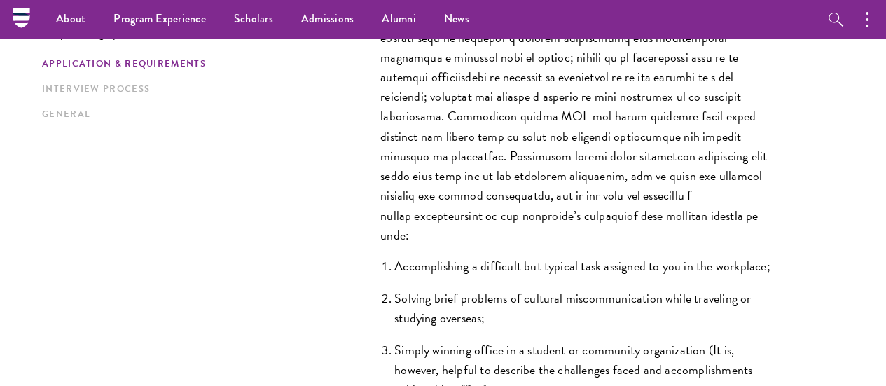
scroll to position [1204, 0]
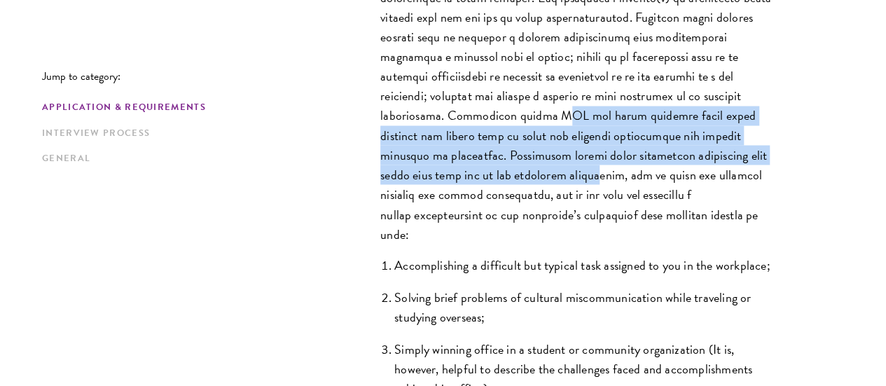
drag, startPoint x: 369, startPoint y: 93, endPoint x: 402, endPoint y: 151, distance: 66.8
click at [402, 151] on div "The Schwarzman Scholars selection process strives to understand candidates as i…" at bounding box center [579, 137] width 483 height 695
click at [402, 151] on p "The Schwarzman Scholars selection process strives to understand candidates as i…" at bounding box center [579, 27] width 399 height 433
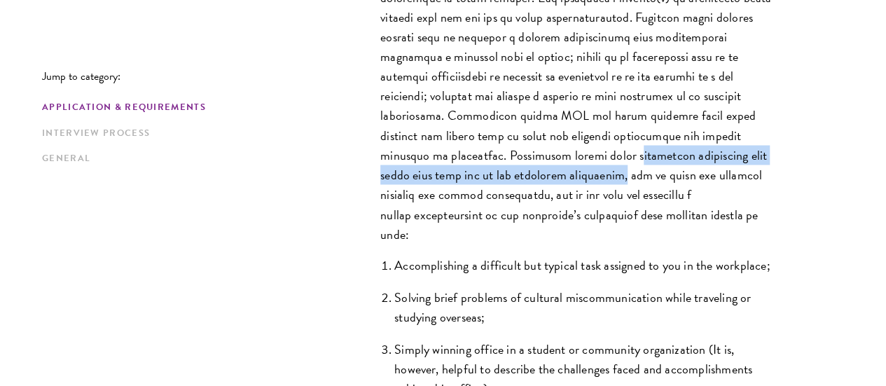
drag, startPoint x: 402, startPoint y: 151, endPoint x: 447, endPoint y: 135, distance: 47.7
click at [447, 135] on p "The Schwarzman Scholars selection process strives to understand candidates as i…" at bounding box center [579, 27] width 399 height 433
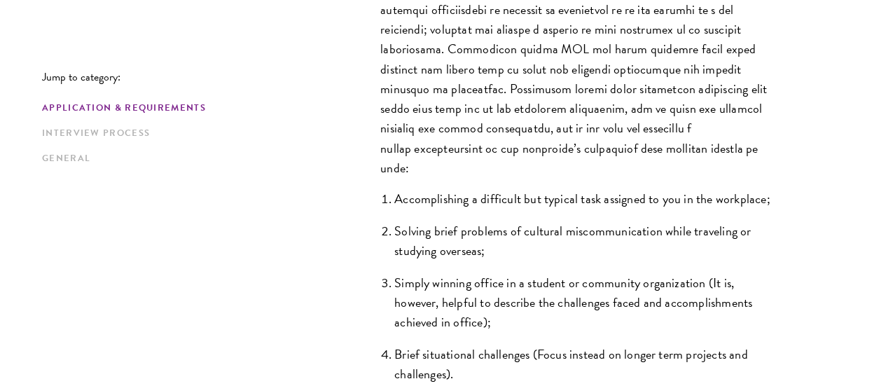
scroll to position [1272, 0]
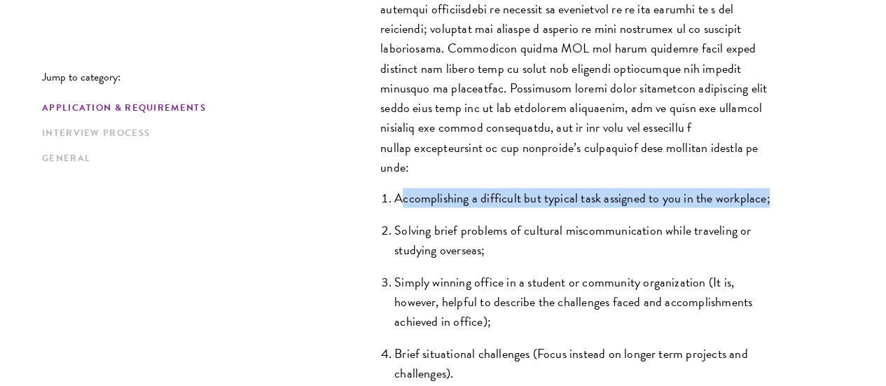
drag, startPoint x: 392, startPoint y: 169, endPoint x: 711, endPoint y: 188, distance: 319.4
click at [711, 188] on li "Accomplishing a difficult but typical task assigned to you in the workplace;" at bounding box center [586, 198] width 385 height 20
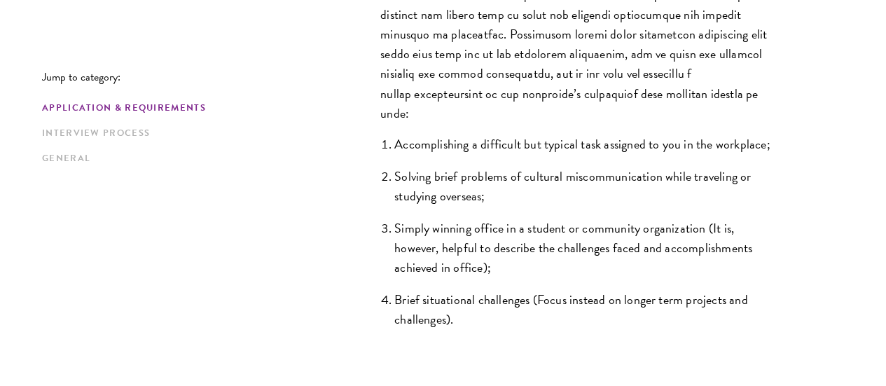
scroll to position [1326, 0]
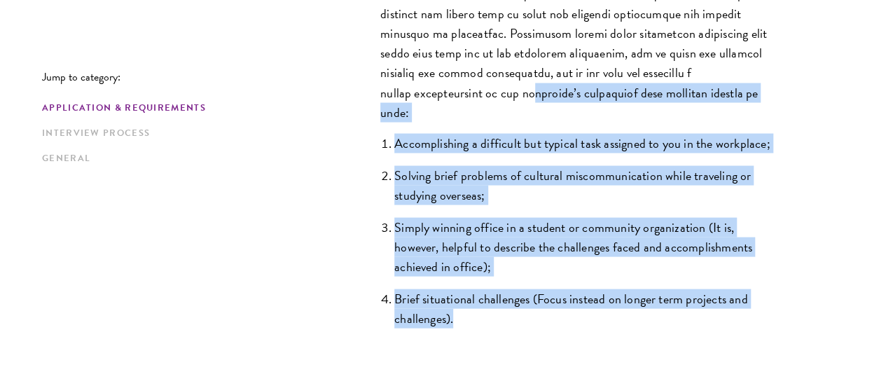
drag, startPoint x: 378, startPoint y: 69, endPoint x: 653, endPoint y: 313, distance: 367.4
click at [653, 313] on div "The Schwarzman Scholars selection process strives to understand candidates as i…" at bounding box center [579, 15] width 483 height 695
copy div "pplicant’s leadership over extended periods of time: Accomplishing a difficult …"
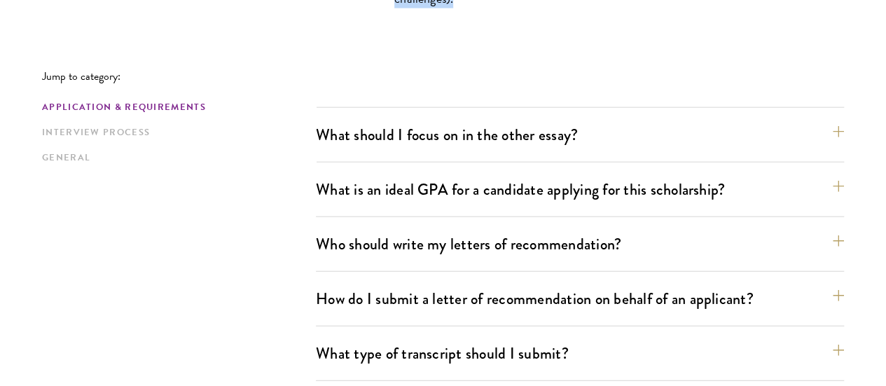
scroll to position [1647, 0]
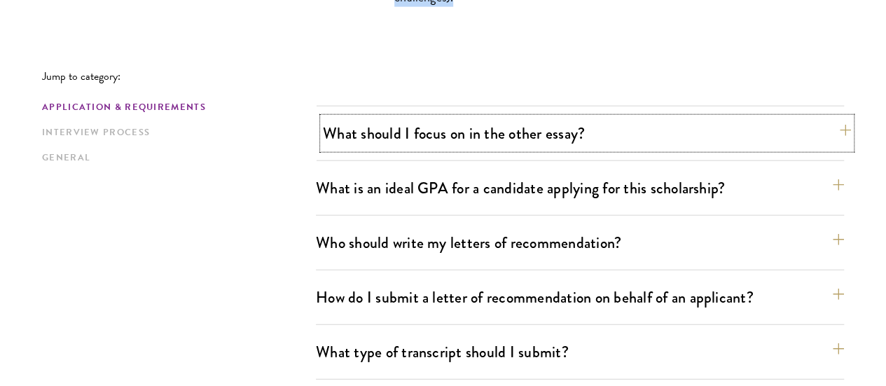
click at [510, 118] on button "What should I focus on in the other essay?" at bounding box center [587, 134] width 528 height 32
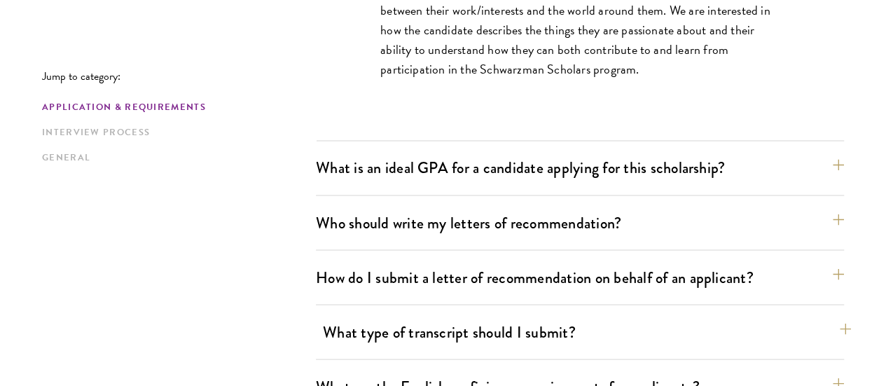
scroll to position [1129, 0]
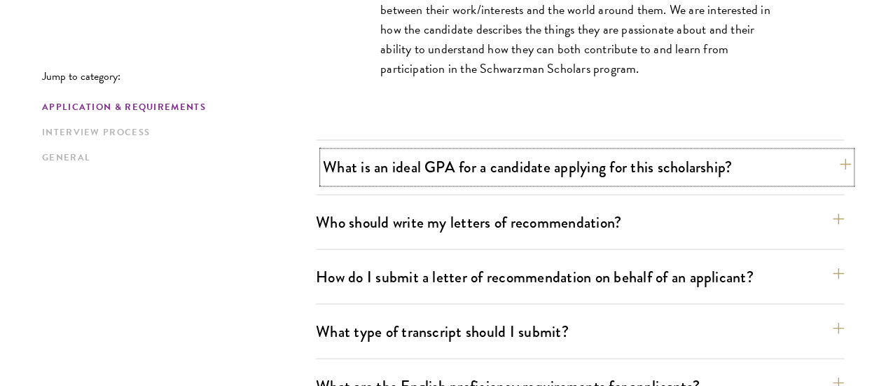
click at [394, 151] on button "What is an ideal GPA for a candidate applying for this scholarship?" at bounding box center [587, 167] width 528 height 32
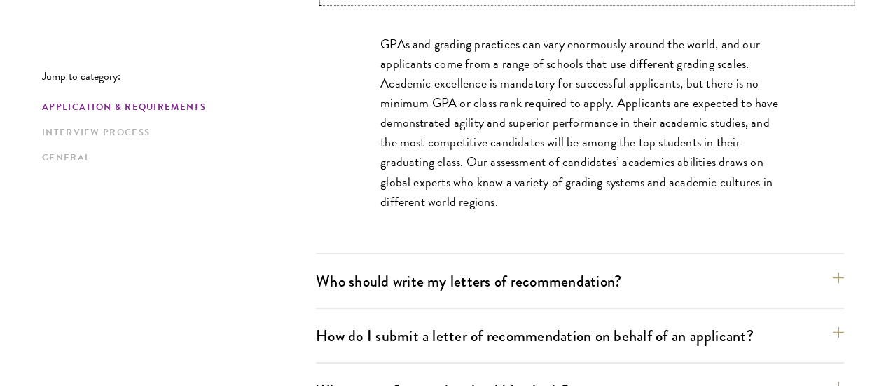
scroll to position [1092, 0]
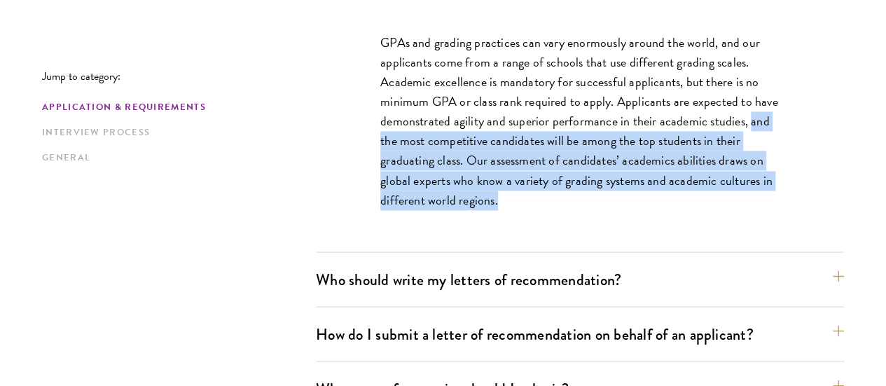
drag, startPoint x: 415, startPoint y: 78, endPoint x: 770, endPoint y: 135, distance: 359.8
click at [770, 135] on div "GPAs and grading practices can vary enormously around the world, and our applic…" at bounding box center [579, 128] width 483 height 233
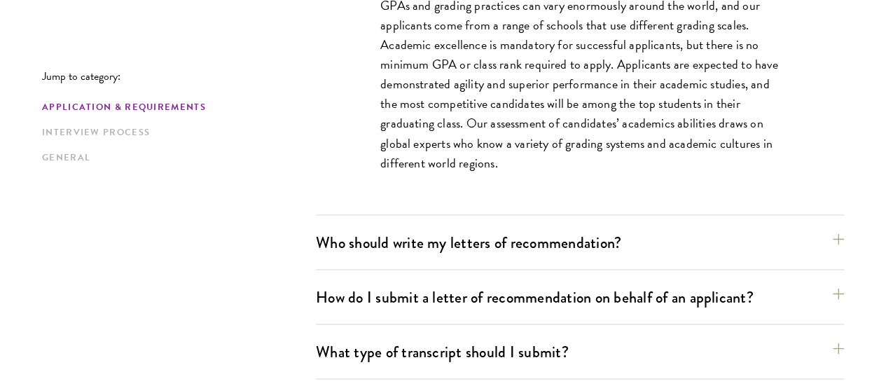
scroll to position [1130, 0]
click at [681, 226] on button "Who should write my letters of recommendation?" at bounding box center [587, 242] width 528 height 32
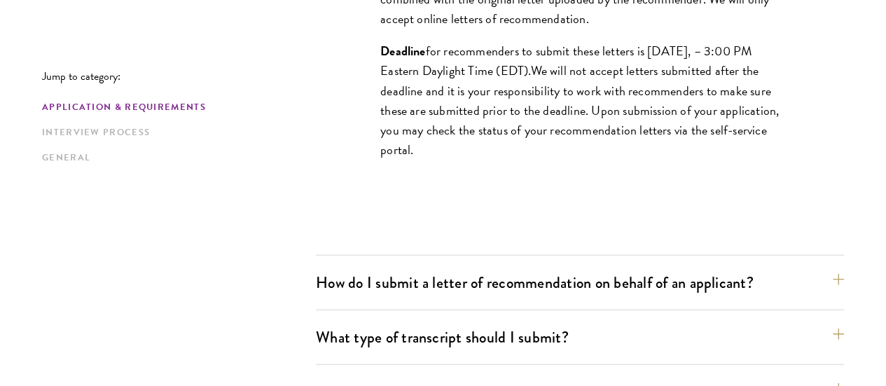
scroll to position [1567, 0]
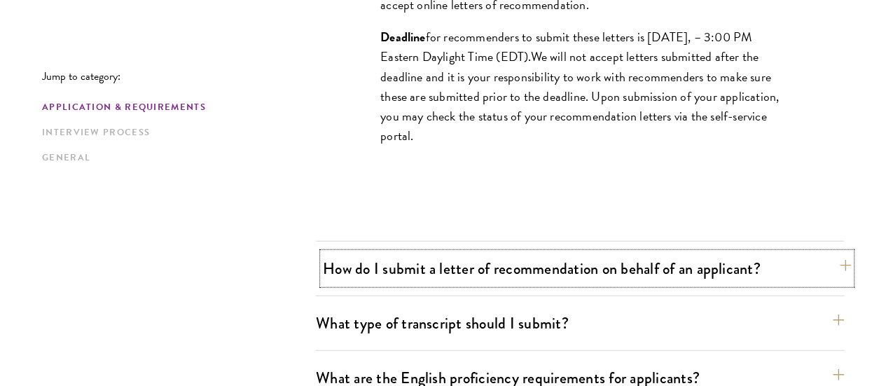
click at [657, 253] on button "How do I submit a letter of recommendation on behalf of an applicant?" at bounding box center [587, 269] width 528 height 32
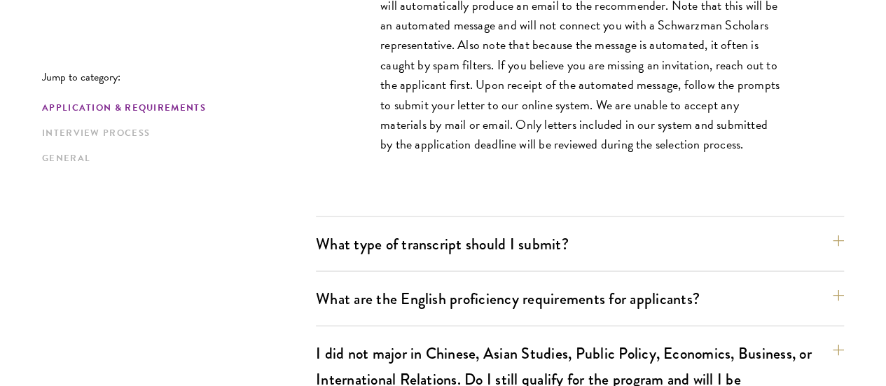
scroll to position [1338, 0]
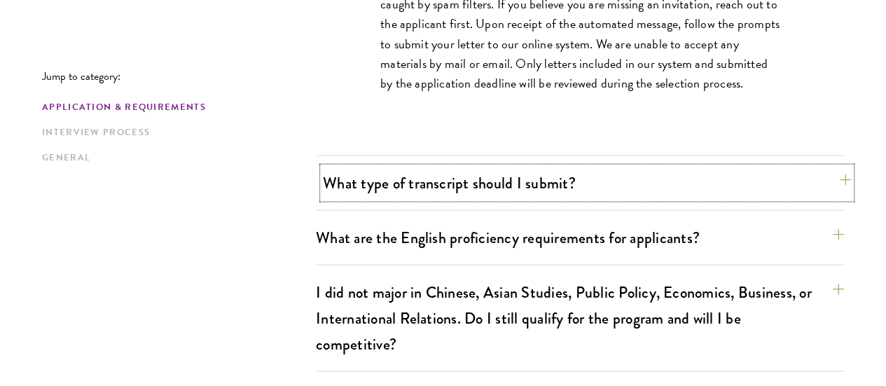
click at [631, 167] on button "What type of transcript should I submit?" at bounding box center [587, 183] width 528 height 32
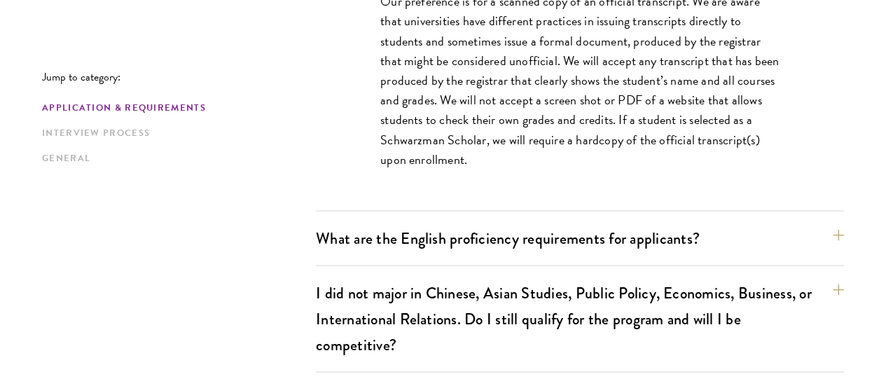
scroll to position [1298, 0]
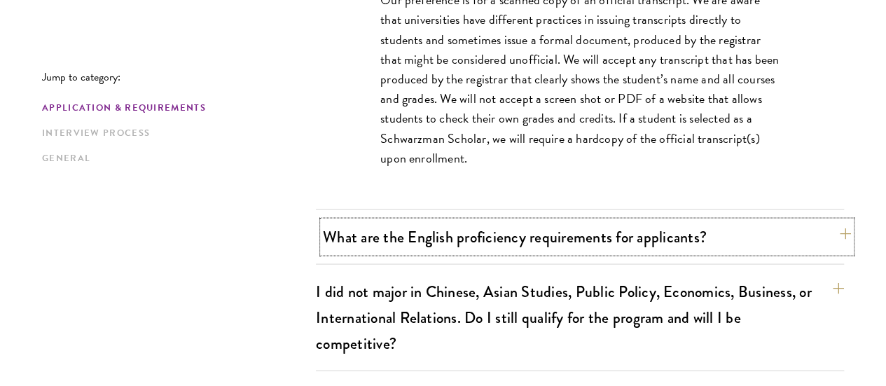
click at [622, 221] on button "What are the English proficiency requirements for applicants?" at bounding box center [587, 237] width 528 height 32
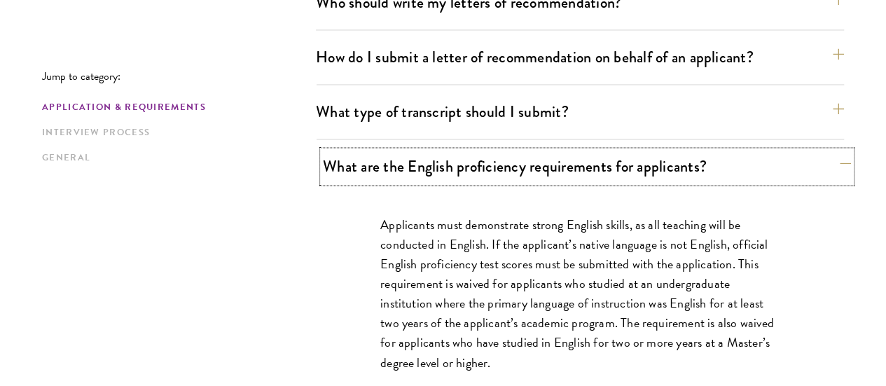
scroll to position [1132, 0]
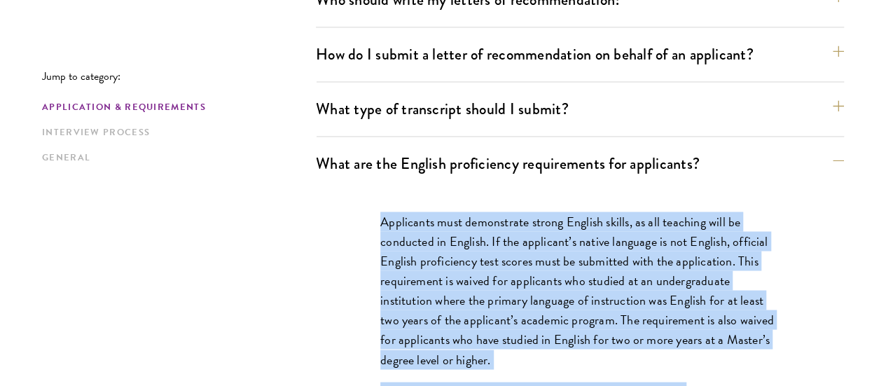
drag, startPoint x: 366, startPoint y: 125, endPoint x: 746, endPoint y: 299, distance: 417.6
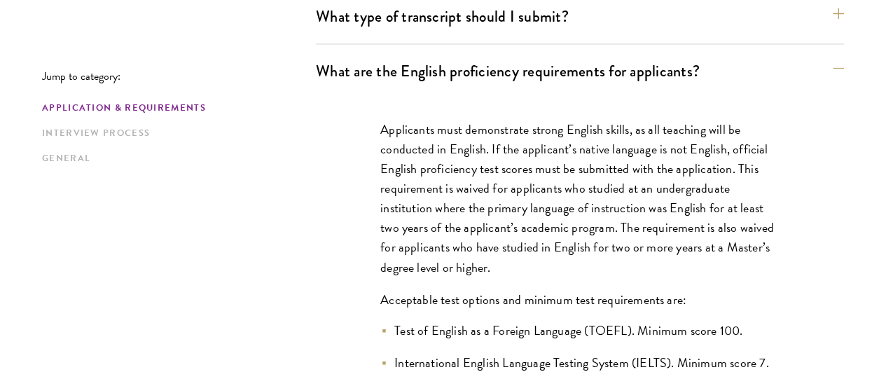
click at [746, 352] on li "International English Language Testing System (IELTS). Minimum score 7." at bounding box center [579, 362] width 399 height 20
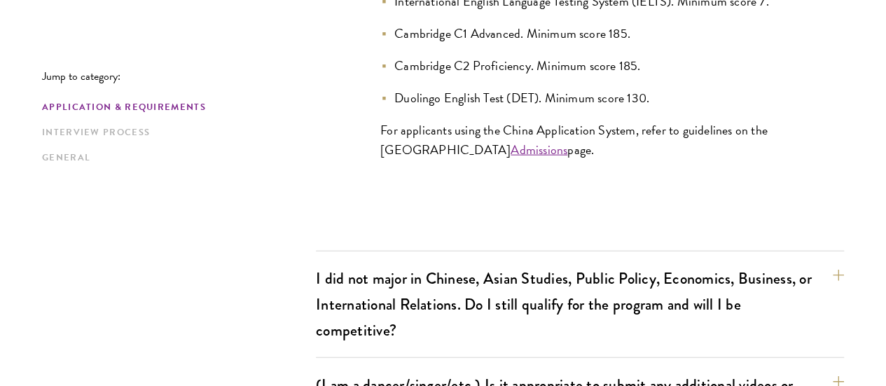
scroll to position [1586, 0]
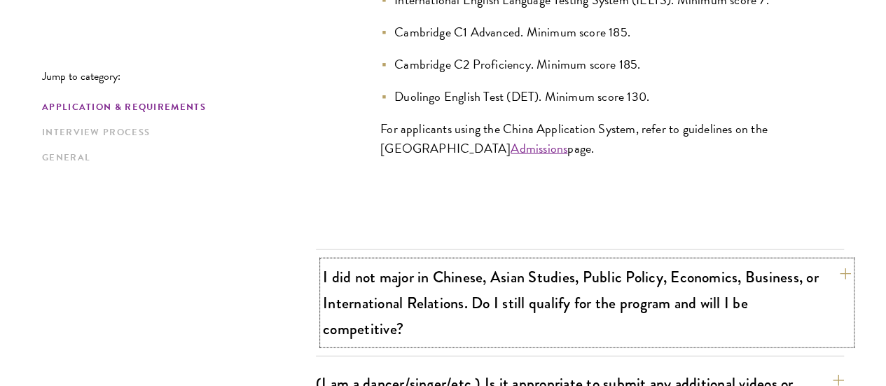
click at [732, 261] on button "I did not major in Chinese, Asian Studies, Public Policy, Economics, Business, …" at bounding box center [587, 302] width 528 height 83
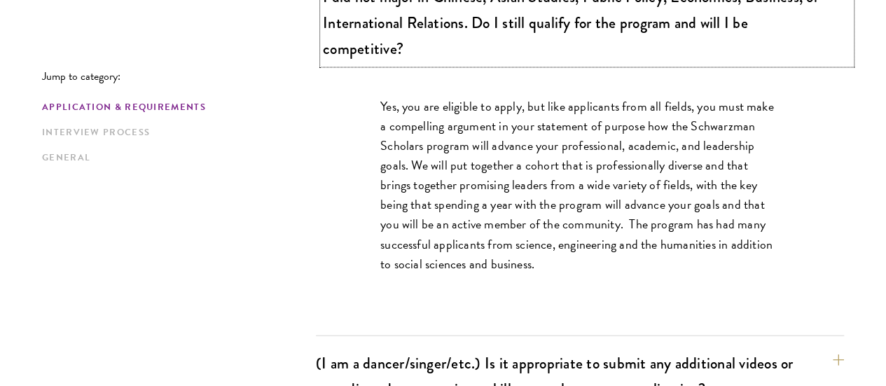
scroll to position [1354, 0]
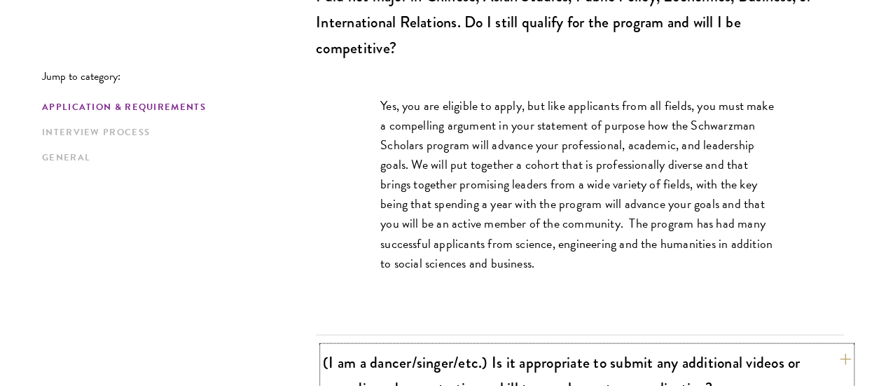
click at [701, 347] on button "(I am a dancer/singer/etc.) Is it appropriate to submit any additional videos o…" at bounding box center [587, 375] width 528 height 57
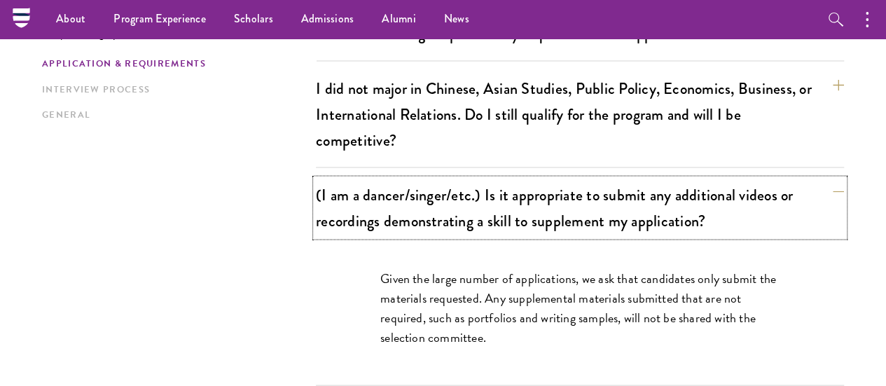
scroll to position [1261, 0]
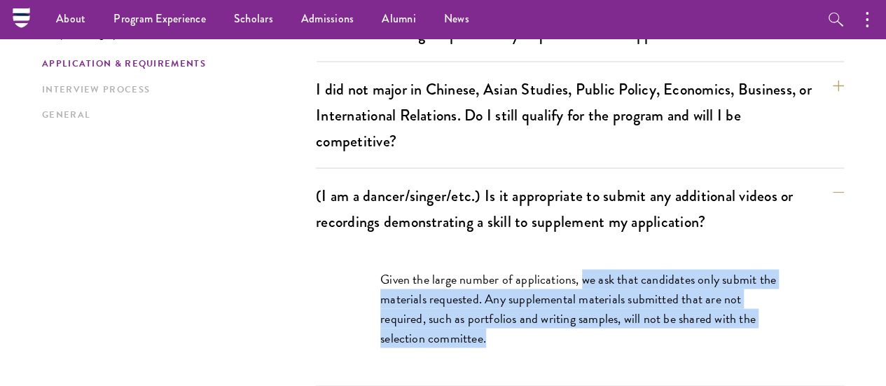
drag, startPoint x: 583, startPoint y: 174, endPoint x: 760, endPoint y: 230, distance: 185.7
click at [760, 269] on p "Given the large number of applications, we ask that candidates only submit the …" at bounding box center [579, 308] width 399 height 78
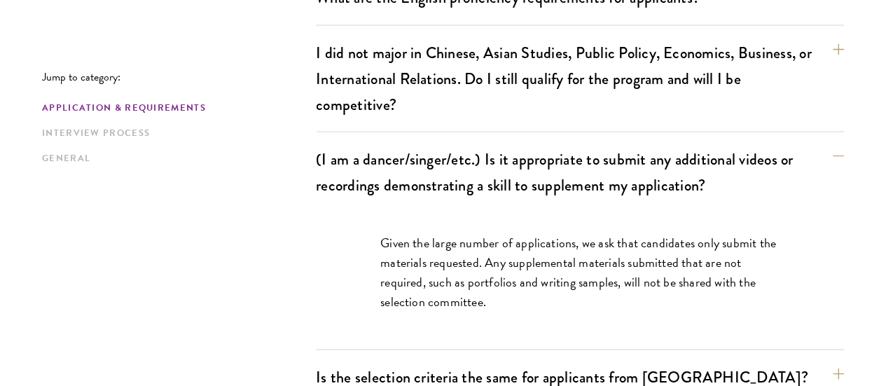
scroll to position [1299, 0]
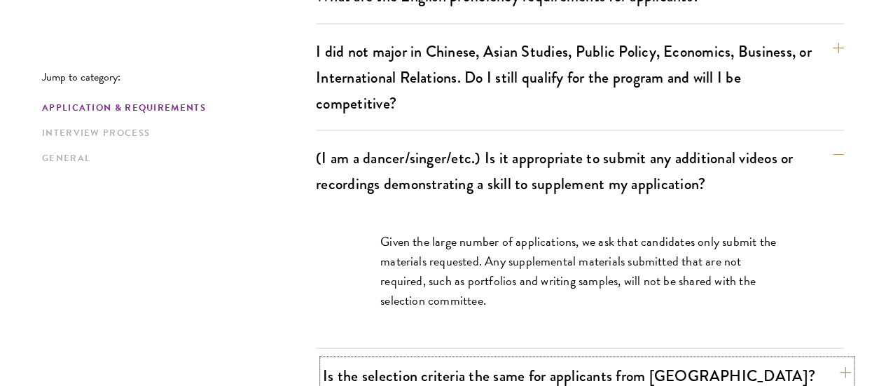
click at [716, 359] on button "Is the selection criteria the same for applicants from China?" at bounding box center [587, 375] width 528 height 32
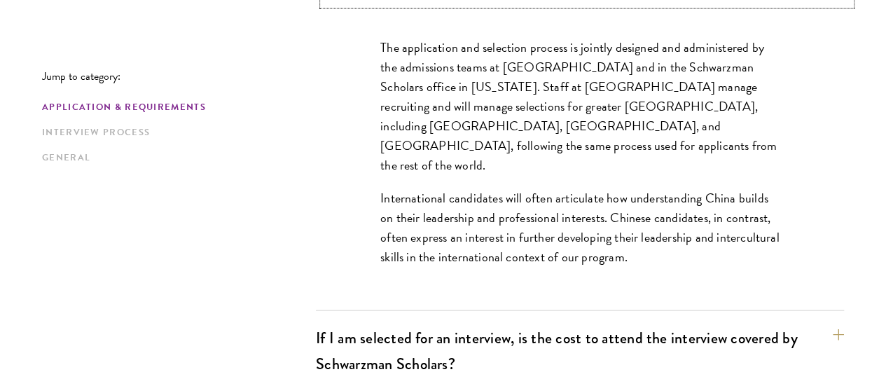
scroll to position [1560, 0]
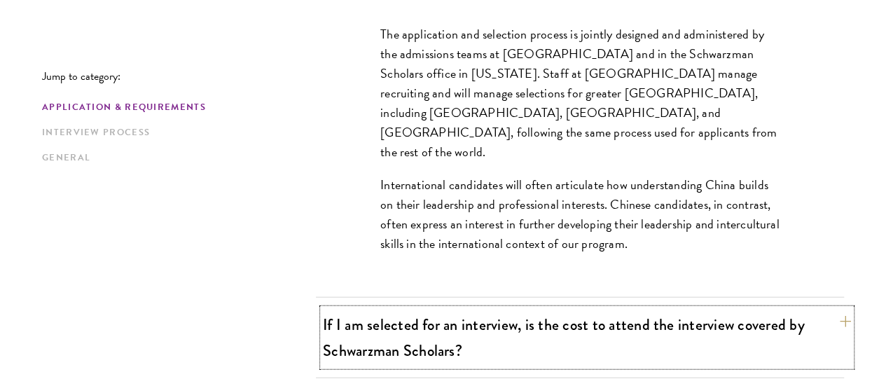
click at [711, 309] on button "If I am selected for an interview, is the cost to attend the interview covered …" at bounding box center [587, 337] width 528 height 57
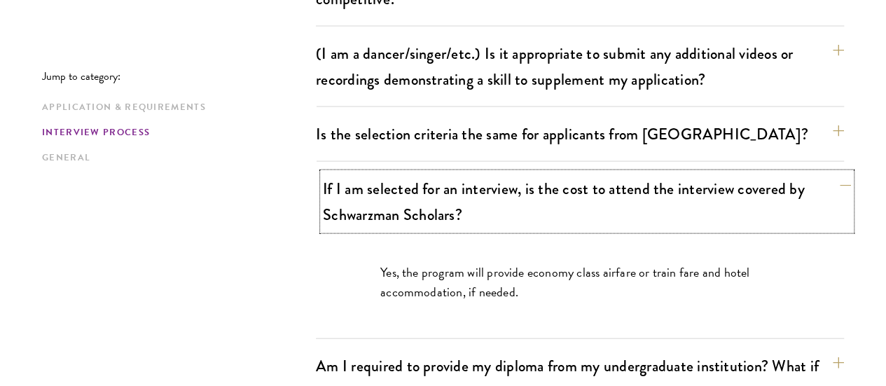
scroll to position [1408, 0]
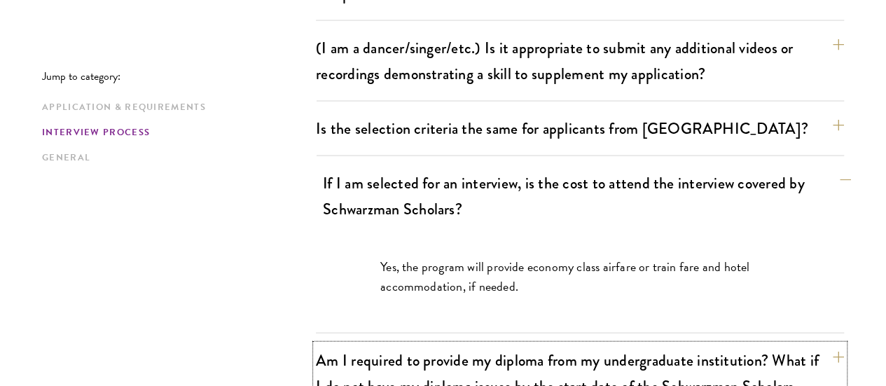
click at [711, 345] on button "Am I required to provide my diploma from my undergraduate institution? What if …" at bounding box center [580, 386] width 528 height 83
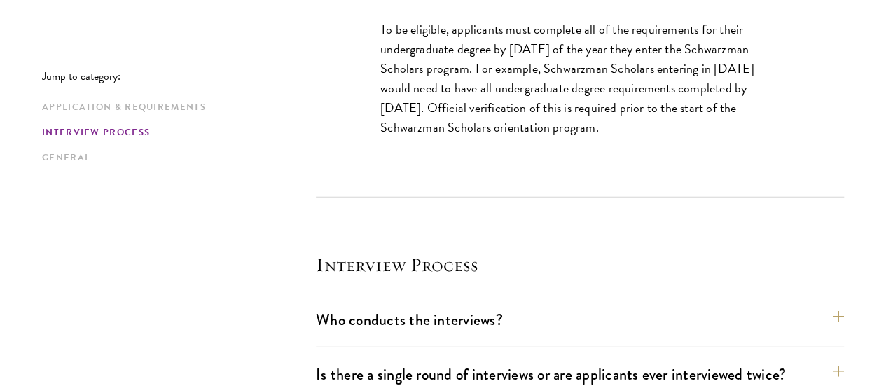
scroll to position [1759, 0]
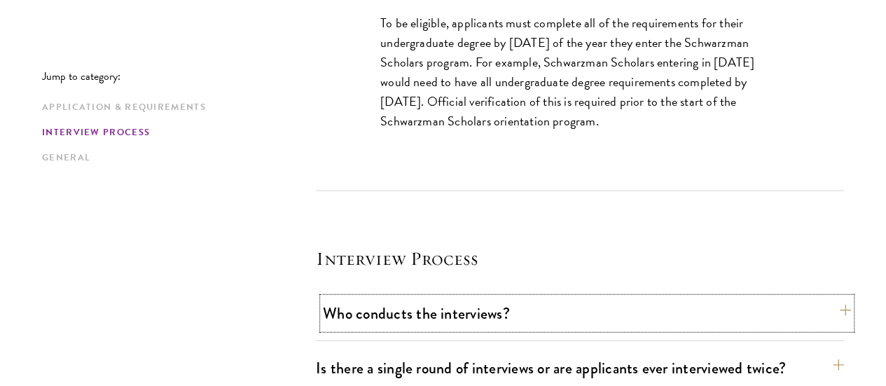
click at [719, 298] on button "Who conducts the interviews?" at bounding box center [587, 314] width 528 height 32
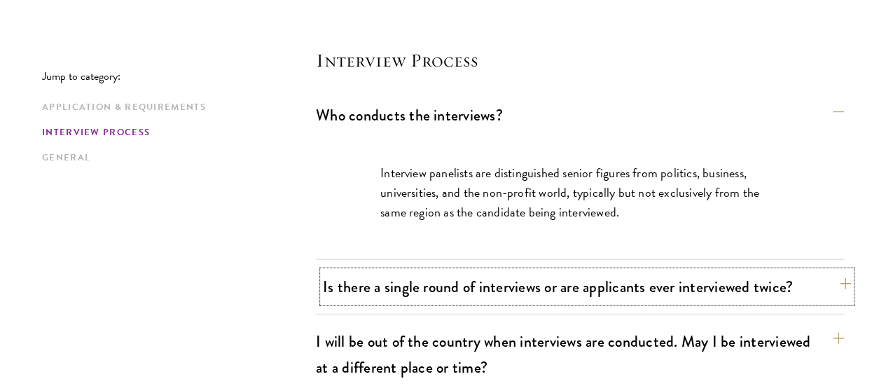
click at [728, 271] on button "Is there a single round of interviews or are applicants ever interviewed twice?" at bounding box center [587, 287] width 528 height 32
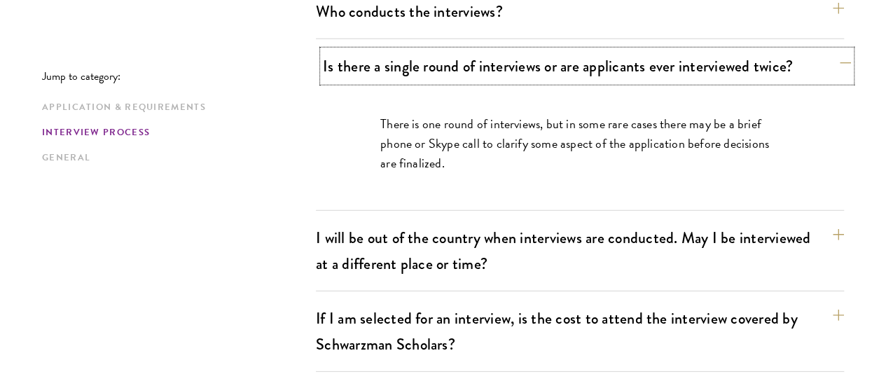
scroll to position [1872, 0]
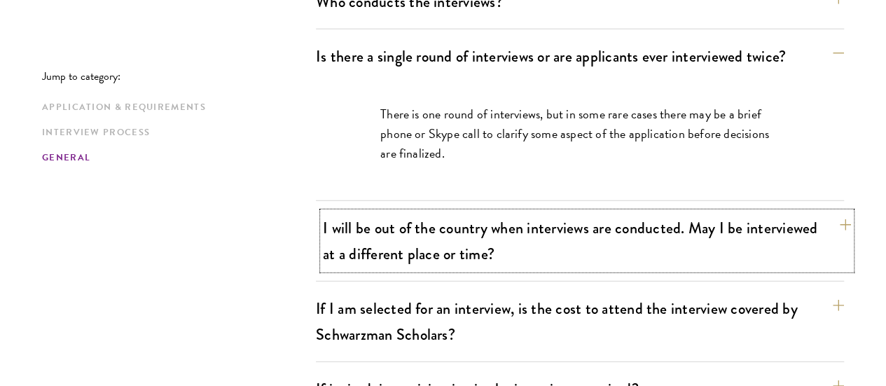
click at [720, 212] on button "I will be out of the country when interviews are conducted. May I be interviewe…" at bounding box center [587, 240] width 528 height 57
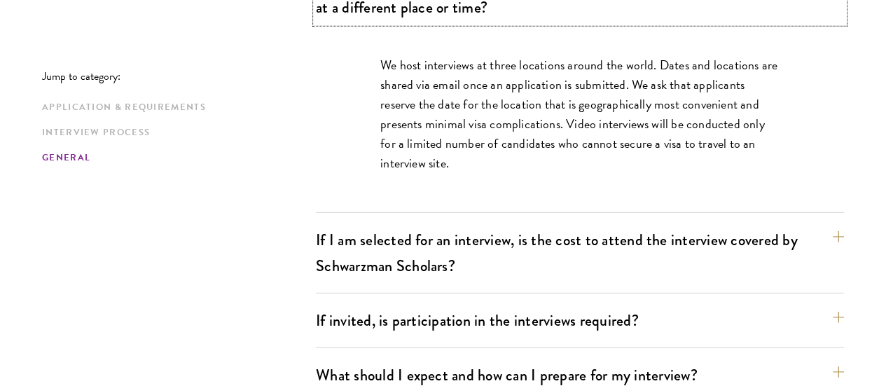
scroll to position [2003, 0]
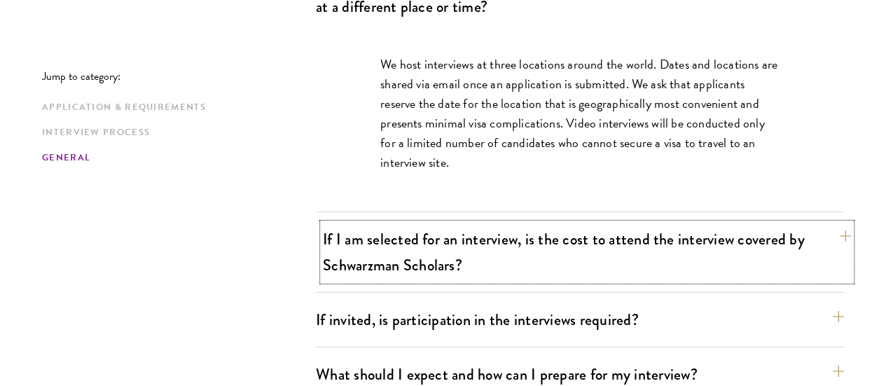
click at [563, 224] on button "If I am selected for an interview, is the cost to attend the interview covered …" at bounding box center [587, 252] width 528 height 57
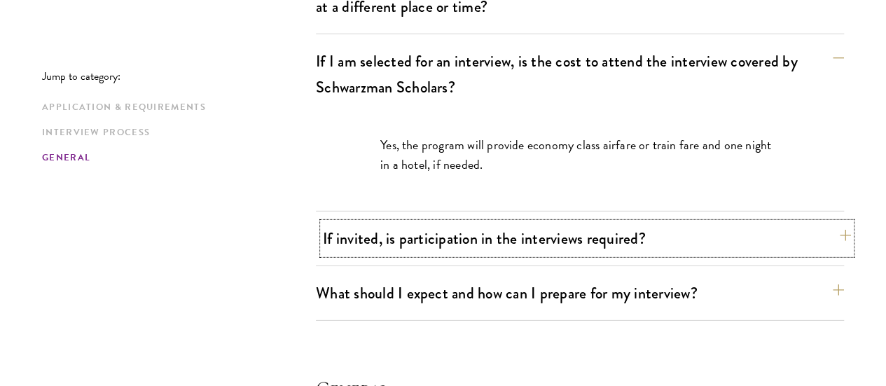
click at [584, 223] on button "If invited, is participation in the interviews required?" at bounding box center [587, 239] width 528 height 32
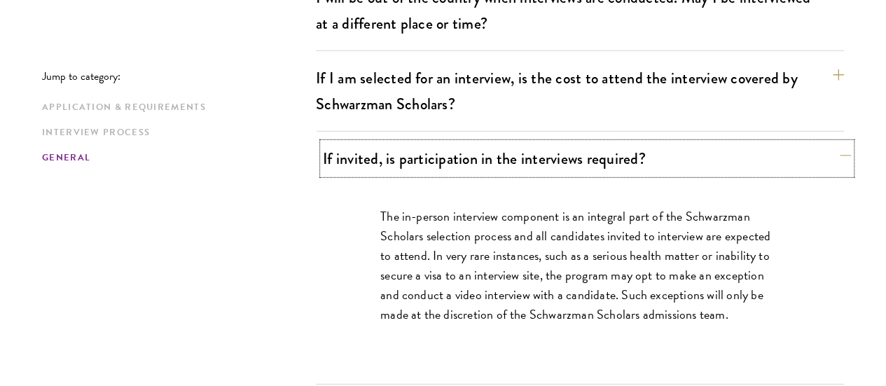
scroll to position [1987, 0]
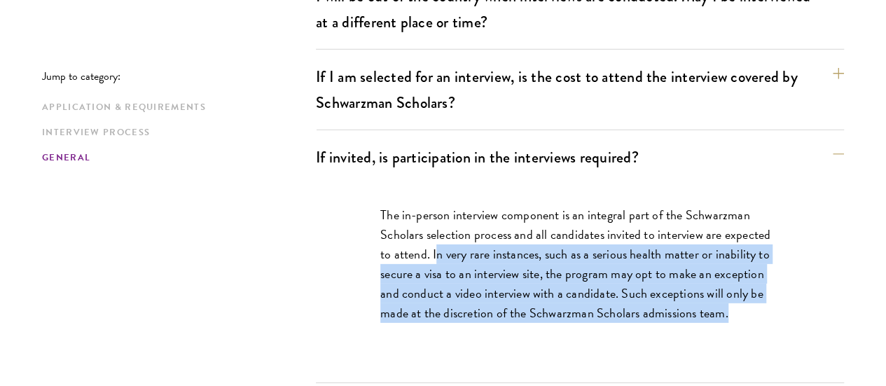
drag, startPoint x: 483, startPoint y: 125, endPoint x: 644, endPoint y: 214, distance: 184.1
click at [644, 214] on p "The in-person interview component is an integral part of the Schwarzman Scholar…" at bounding box center [579, 264] width 399 height 118
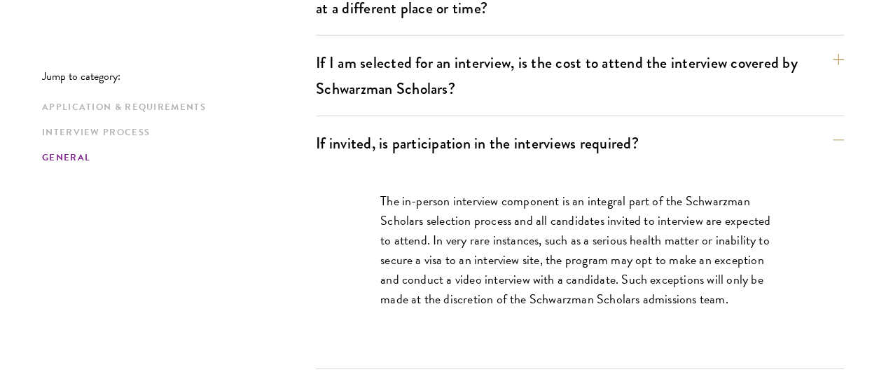
scroll to position [2004, 0]
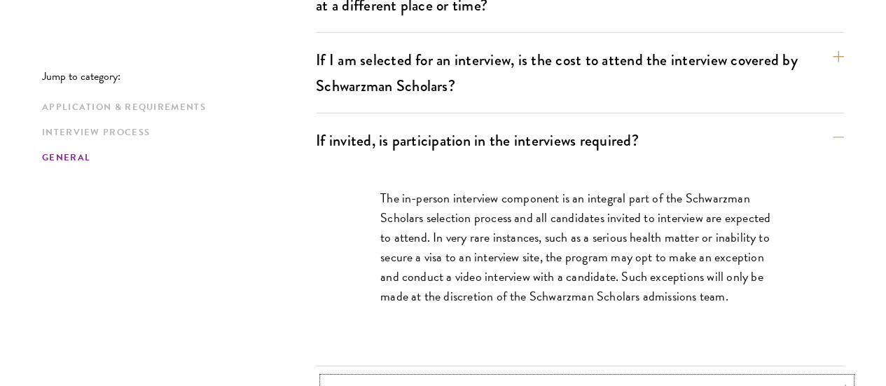
click at [657, 378] on button "What should I expect and how can I prepare for my interview?" at bounding box center [587, 394] width 528 height 32
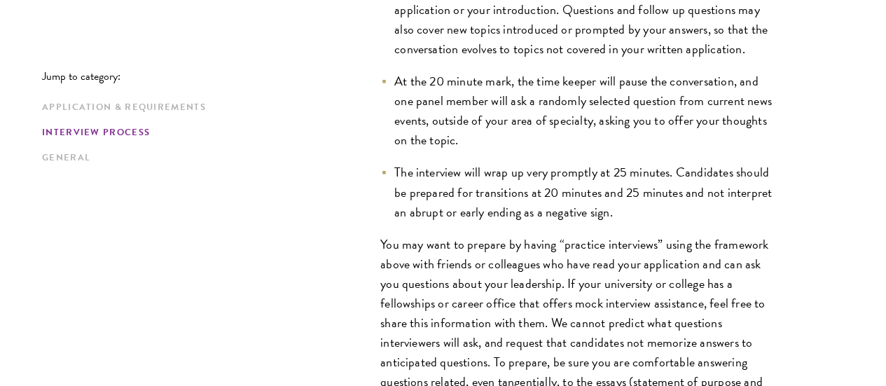
scroll to position [2520, 0]
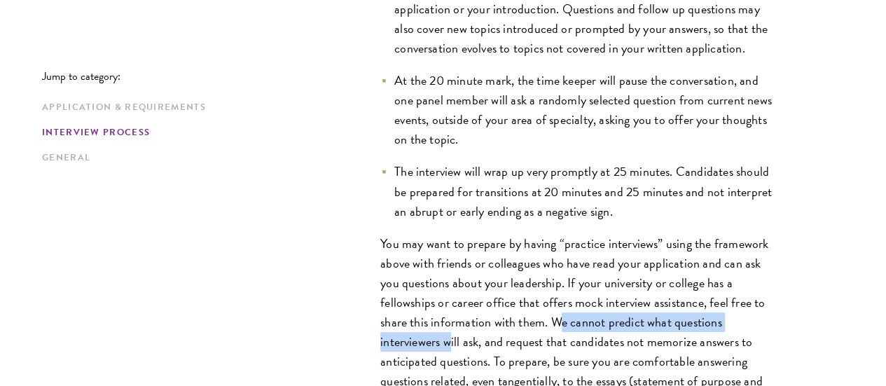
drag, startPoint x: 680, startPoint y: 249, endPoint x: 526, endPoint y: 262, distance: 154.7
click at [526, 262] on p "You may want to prepare by having “practice interviews” using the framework abo…" at bounding box center [579, 342] width 399 height 217
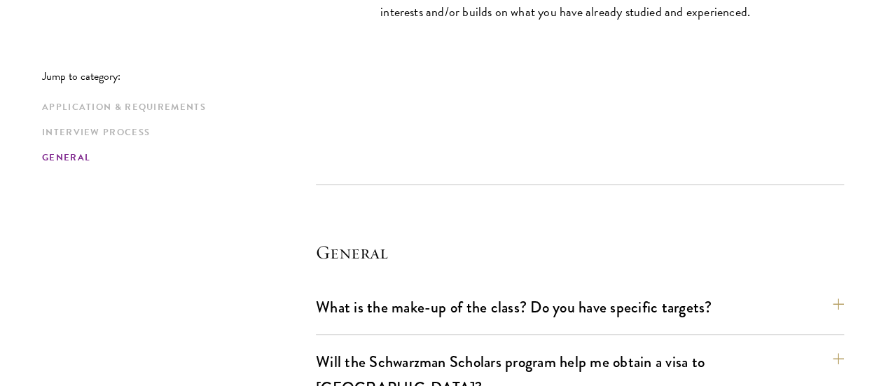
scroll to position [2951, 0]
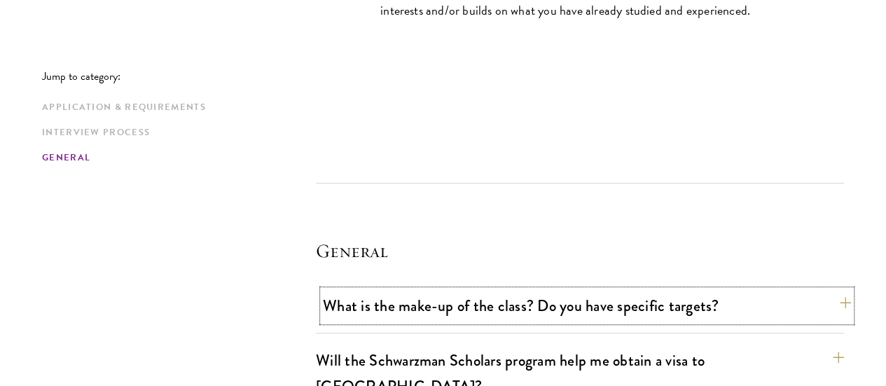
click at [539, 290] on button "What is the make-up of the class? Do you have specific targets?" at bounding box center [587, 306] width 528 height 32
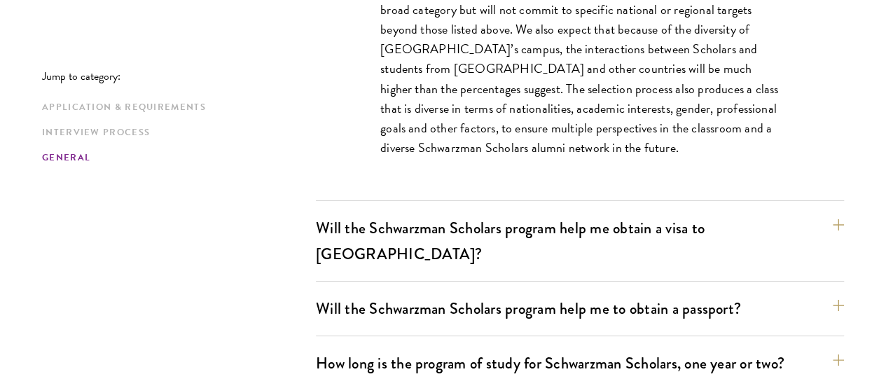
scroll to position [2459, 0]
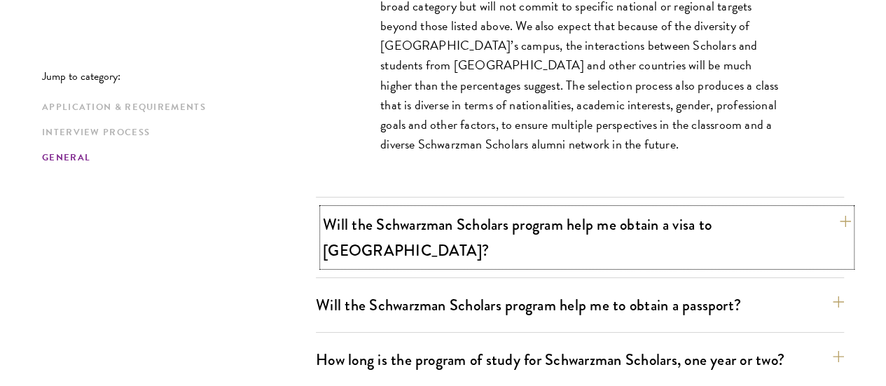
click at [561, 209] on button "Will the Schwarzman Scholars program help me obtain a visa to China?" at bounding box center [587, 237] width 528 height 57
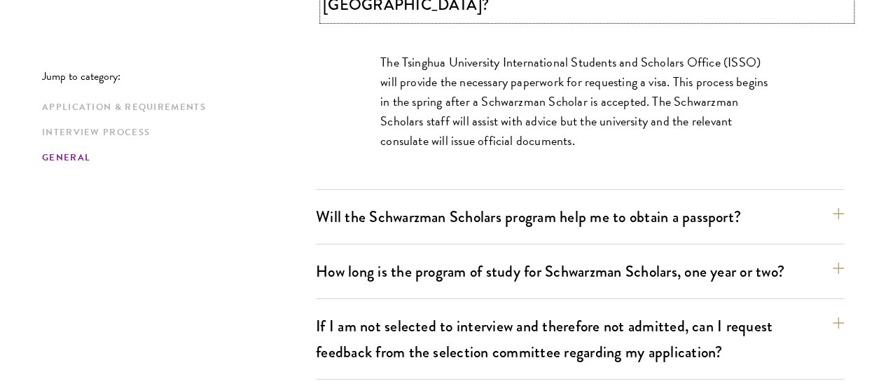
scroll to position [2431, 0]
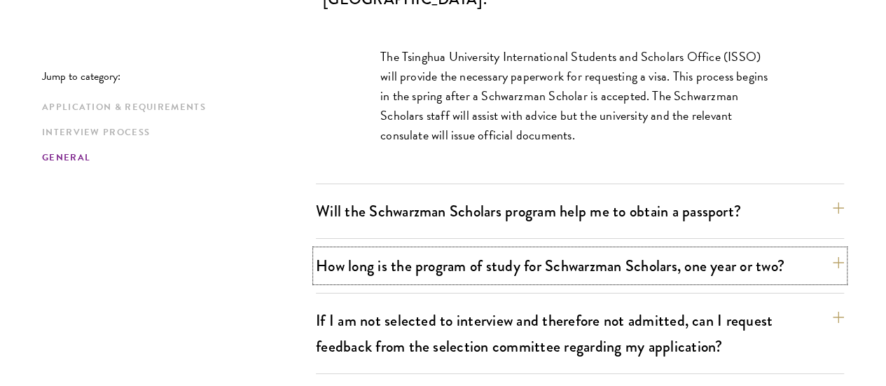
click at [561, 250] on button "How long is the program of study for Schwarzman Scholars, one year or two?" at bounding box center [580, 266] width 528 height 32
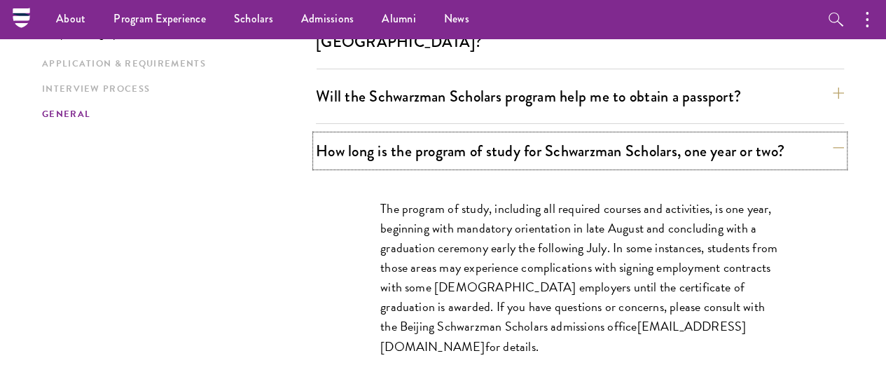
scroll to position [2389, 0]
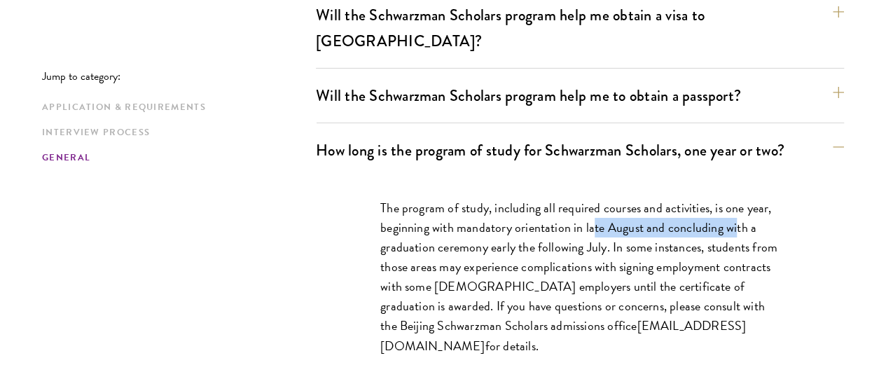
drag, startPoint x: 625, startPoint y: 65, endPoint x: 380, endPoint y: 93, distance: 246.1
click at [380, 198] on p "The program of study, including all required courses and activities, is one yea…" at bounding box center [579, 277] width 399 height 158
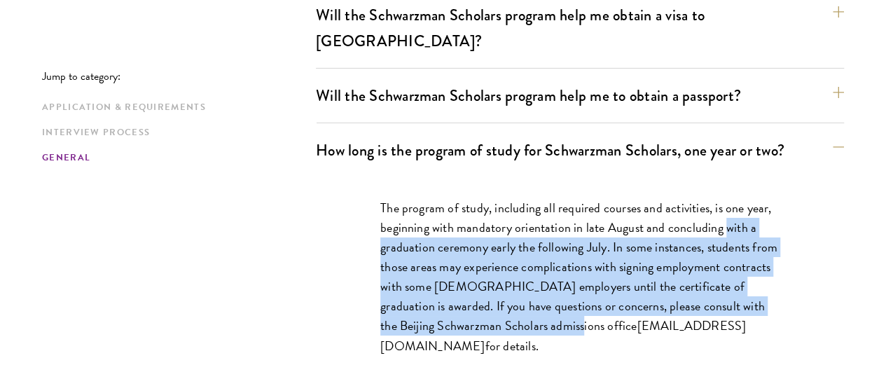
drag, startPoint x: 380, startPoint y: 93, endPoint x: 626, endPoint y: 177, distance: 259.9
click at [626, 198] on p "The program of study, including all required courses and activities, is one yea…" at bounding box center [579, 277] width 399 height 158
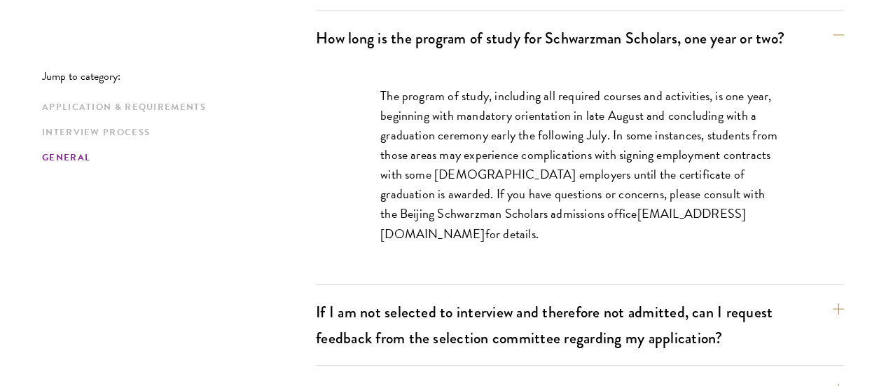
scroll to position [2503, 0]
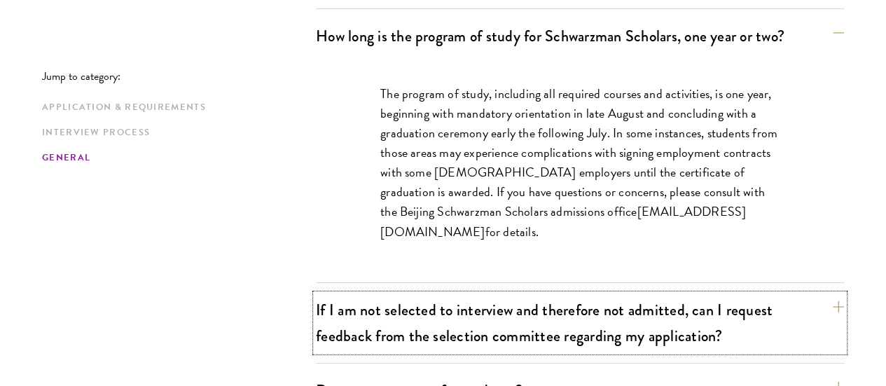
click at [626, 294] on button "If I am not selected to interview and therefore not admitted, can I request fee…" at bounding box center [580, 322] width 528 height 57
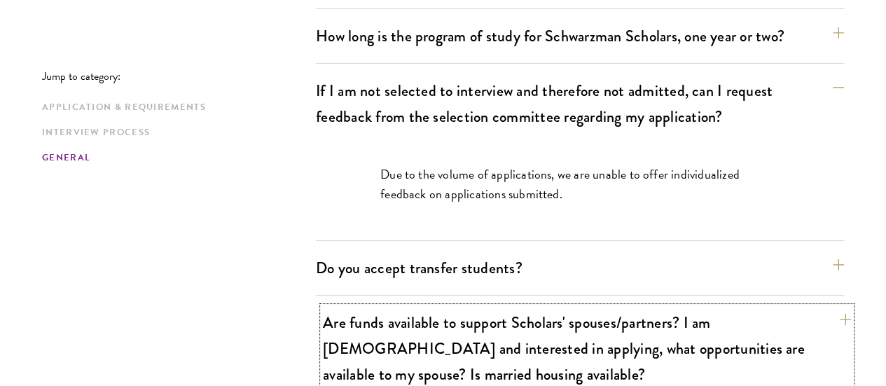
click at [631, 307] on button "Are funds available to support Scholars' spouses/partners? I am married and int…" at bounding box center [587, 348] width 528 height 83
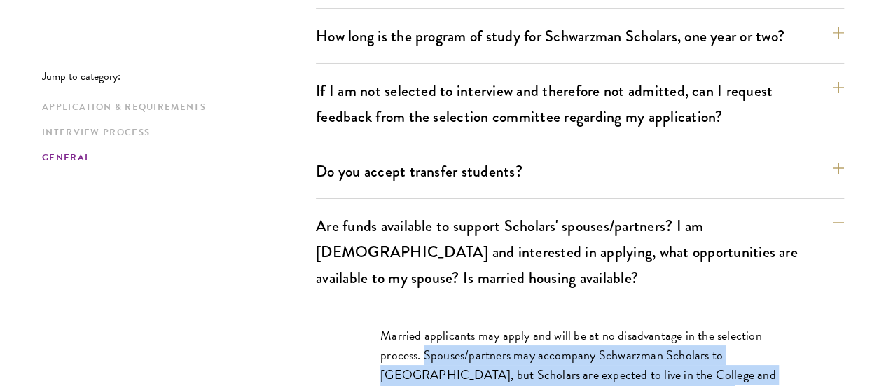
drag, startPoint x: 418, startPoint y: 170, endPoint x: 593, endPoint y: 291, distance: 213.0
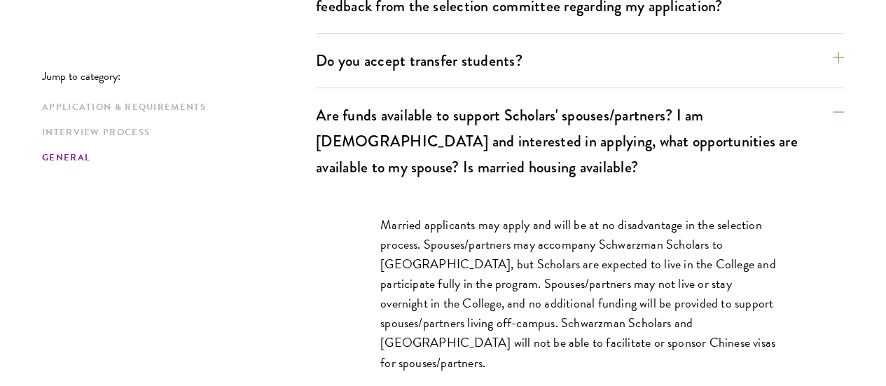
scroll to position [2636, 0]
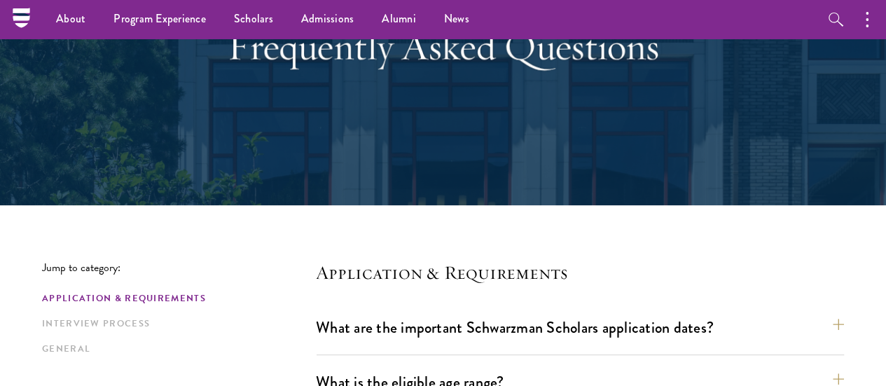
scroll to position [0, 0]
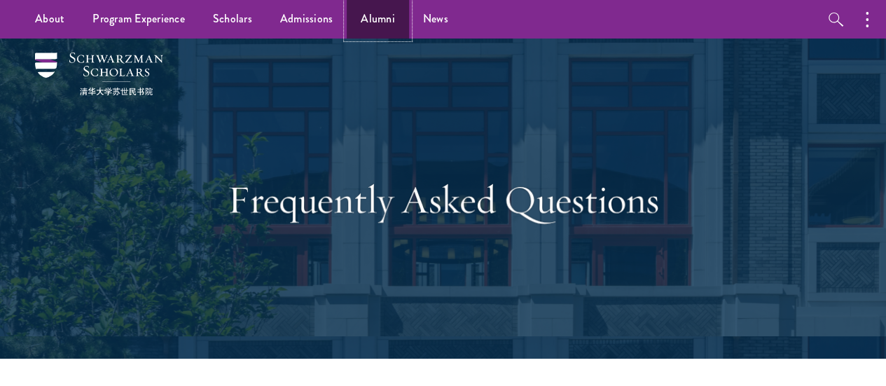
click at [359, 13] on link "Alumni" at bounding box center [378, 19] width 62 height 39
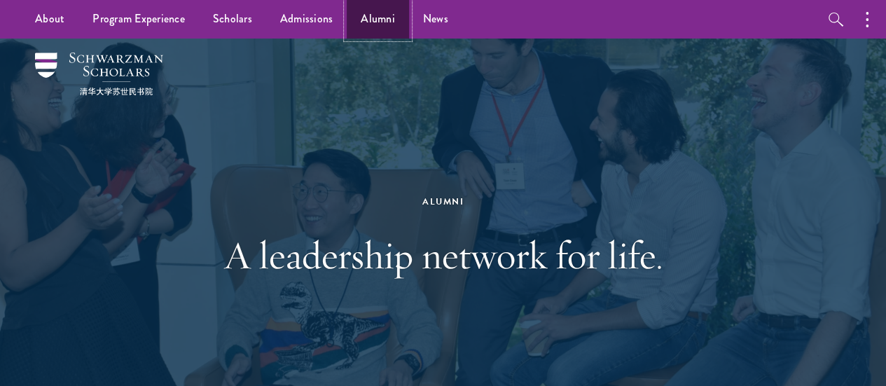
click at [380, 13] on link "Alumni" at bounding box center [378, 19] width 62 height 39
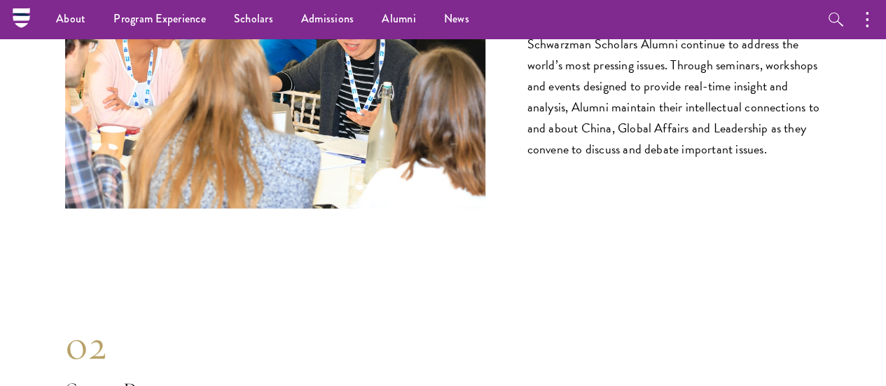
scroll to position [1239, 0]
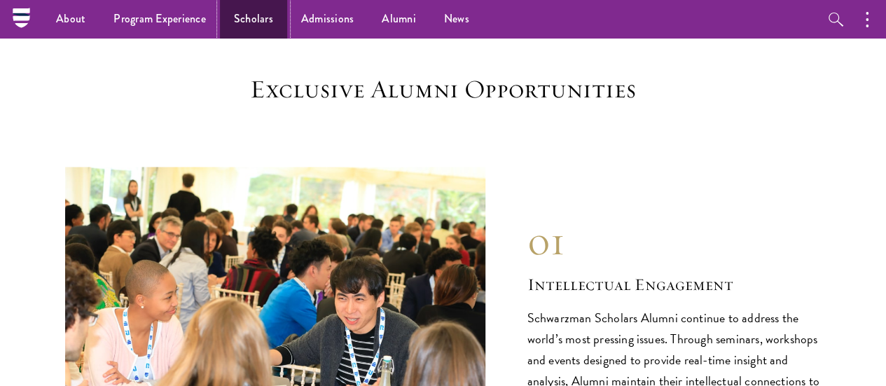
click at [244, 14] on link "Scholars" at bounding box center [253, 19] width 67 height 39
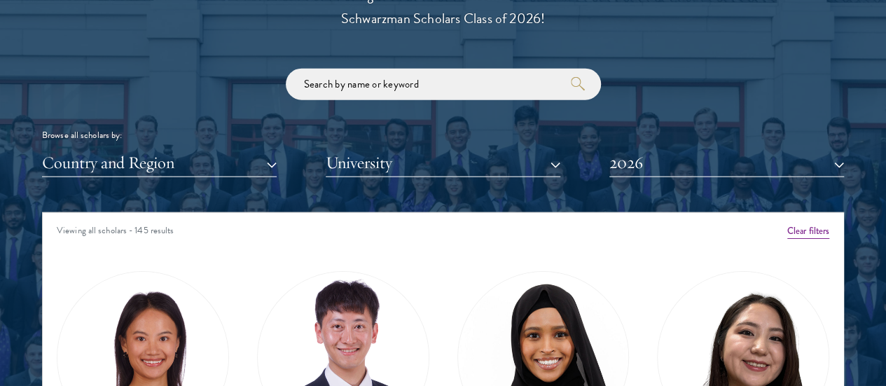
scroll to position [1614, 0]
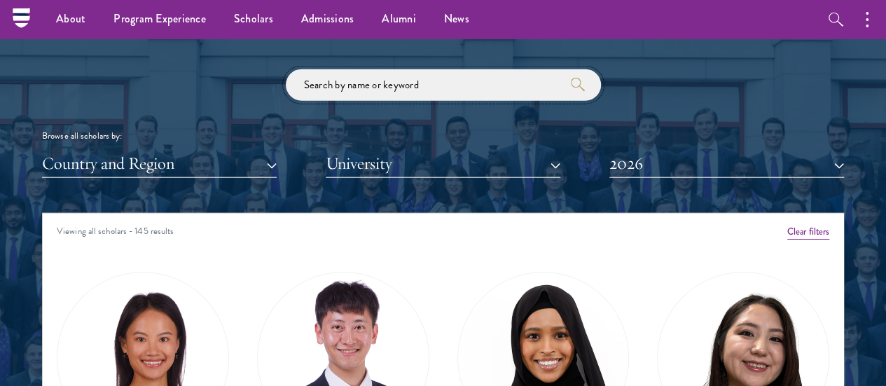
click at [357, 69] on input "search" at bounding box center [443, 85] width 315 height 32
click at [249, 149] on button "Country and Region" at bounding box center [159, 163] width 235 height 29
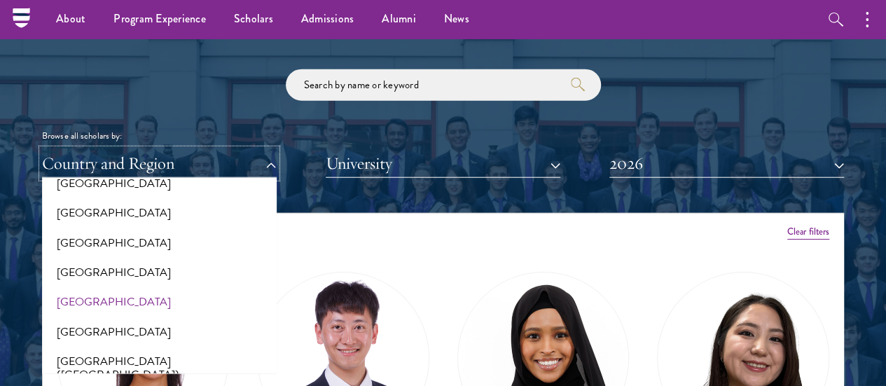
scroll to position [1619, 0]
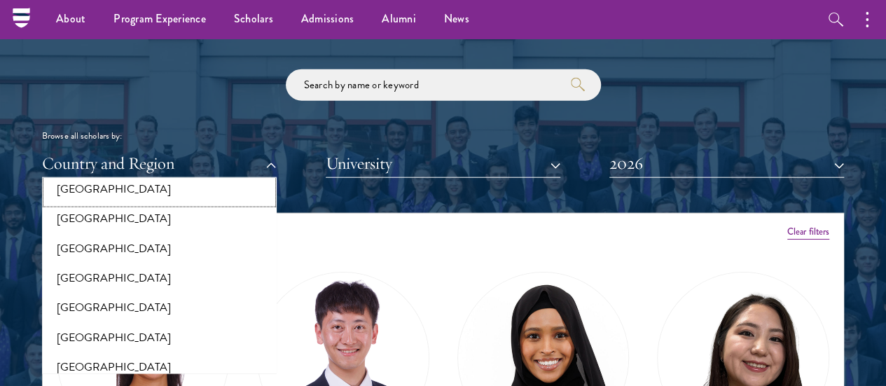
click at [168, 174] on button "[GEOGRAPHIC_DATA]" at bounding box center [159, 188] width 226 height 29
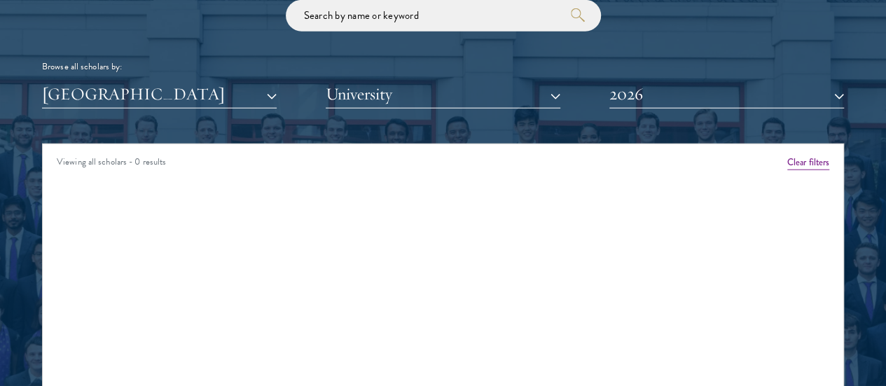
scroll to position [1684, 0]
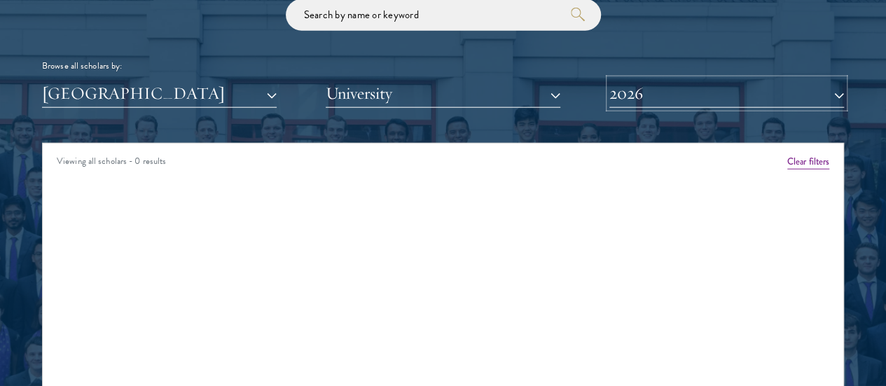
click at [626, 79] on button "2026" at bounding box center [727, 93] width 235 height 29
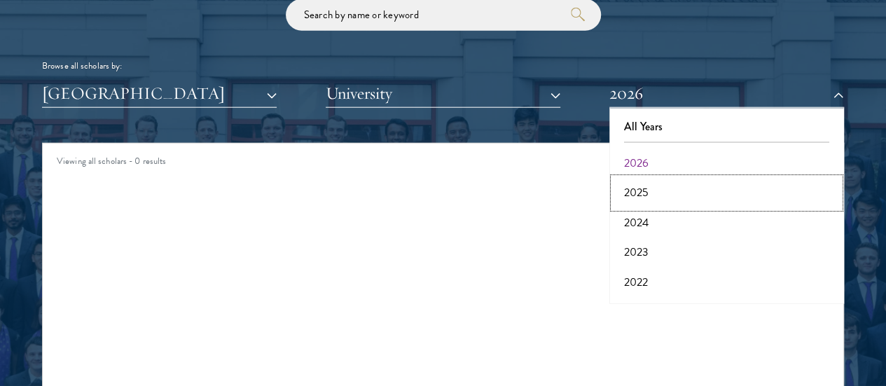
click at [622, 178] on button "2025" at bounding box center [727, 192] width 226 height 29
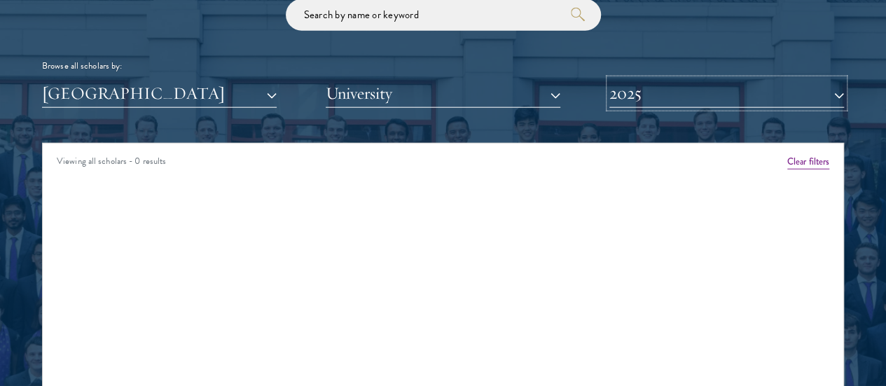
drag, startPoint x: 651, startPoint y: 65, endPoint x: 633, endPoint y: 85, distance: 26.3
click at [633, 85] on div "Scholar Directory Congratulations and welcome to the Schwarzman Scholars Class …" at bounding box center [443, 214] width 802 height 698
click at [636, 79] on button "2025" at bounding box center [727, 93] width 235 height 29
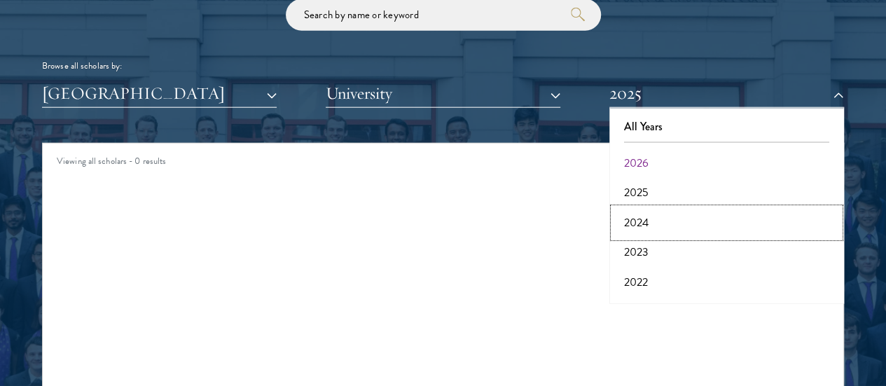
click at [636, 208] on button "2024" at bounding box center [727, 222] width 226 height 29
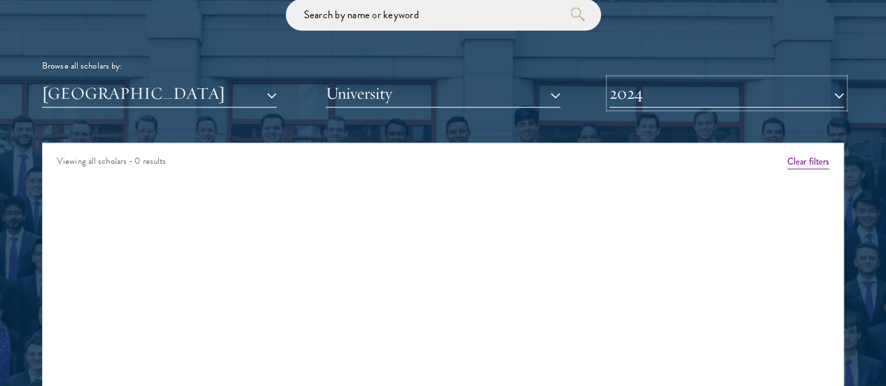
click at [668, 79] on button "2024" at bounding box center [727, 93] width 235 height 29
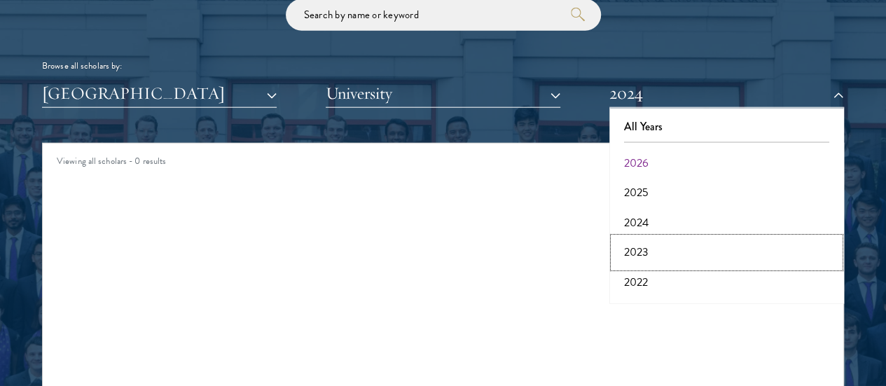
click at [640, 238] on button "2023" at bounding box center [727, 252] width 226 height 29
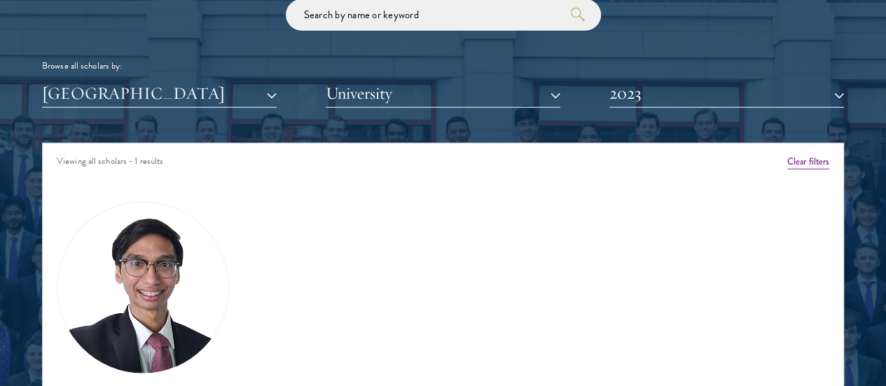
click at [198, 238] on img at bounding box center [142, 288] width 171 height 171
click at [166, 258] on img at bounding box center [142, 288] width 171 height 171
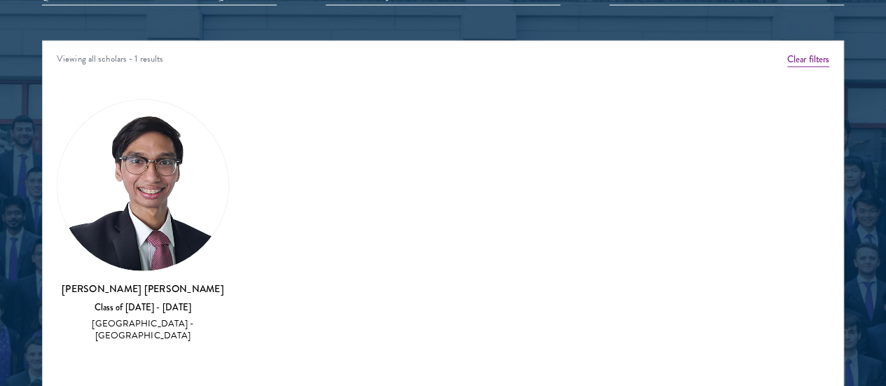
scroll to position [1787, 0]
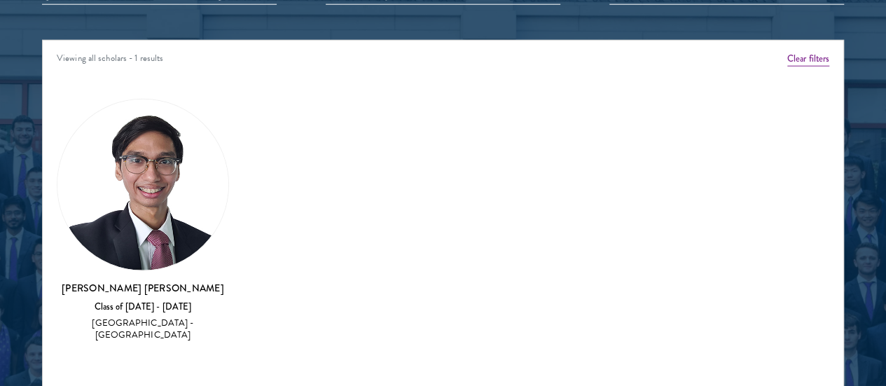
click at [167, 301] on div "Class of [DATE] - [DATE]" at bounding box center [143, 307] width 172 height 12
drag, startPoint x: 167, startPoint y: 224, endPoint x: 172, endPoint y: 205, distance: 19.5
click at [172, 281] on div "[PERSON_NAME] [PERSON_NAME] Class of [DATE] - [DATE] [GEOGRAPHIC_DATA] - [GEOGR…" at bounding box center [143, 312] width 172 height 62
click at [172, 281] on h3 "[PERSON_NAME] [PERSON_NAME]" at bounding box center [143, 288] width 172 height 14
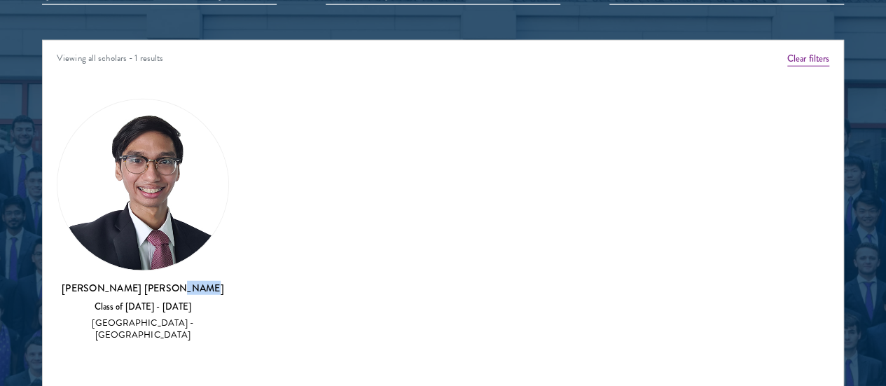
click at [186, 153] on img at bounding box center [142, 184] width 171 height 171
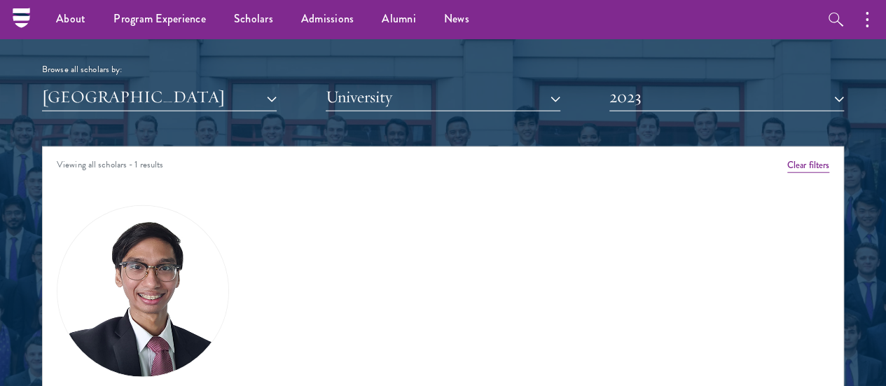
scroll to position [1675, 0]
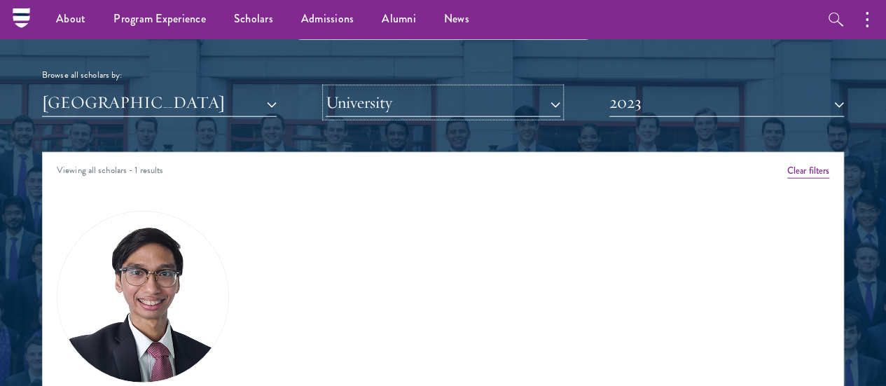
click at [444, 88] on button "University" at bounding box center [443, 102] width 235 height 29
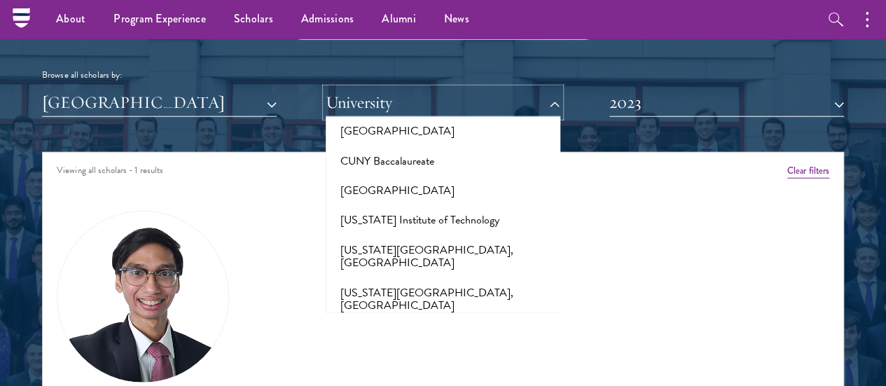
scroll to position [1463, 0]
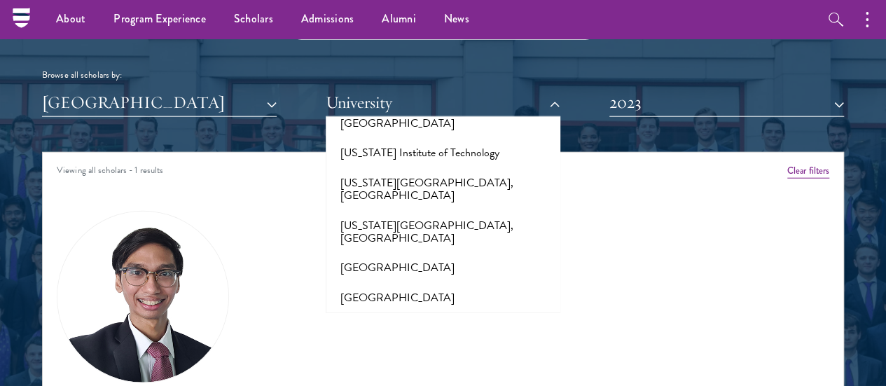
click at [580, 233] on div "Amber Class of [DATE] - [DATE] [GEOGRAPHIC_DATA] - [GEOGRAPHIC_DATA] View Bio C…" at bounding box center [443, 337] width 801 height 291
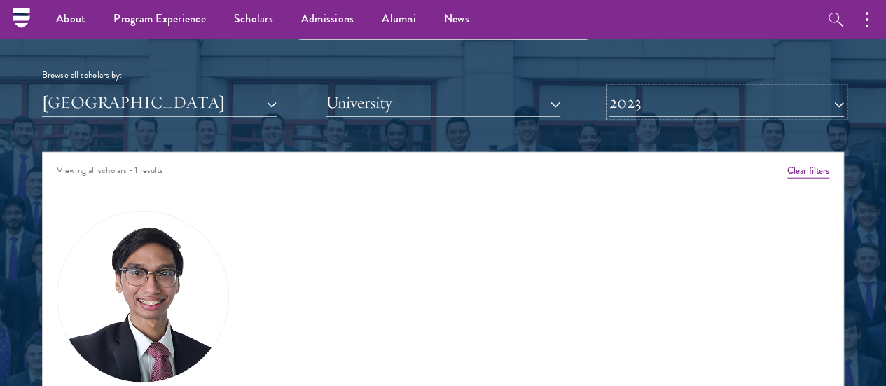
click at [687, 88] on button "2023" at bounding box center [727, 102] width 235 height 29
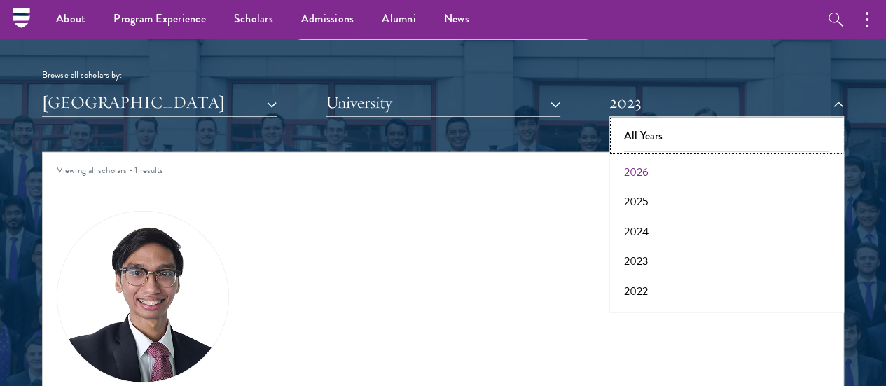
click at [678, 121] on button "All Years" at bounding box center [727, 135] width 226 height 29
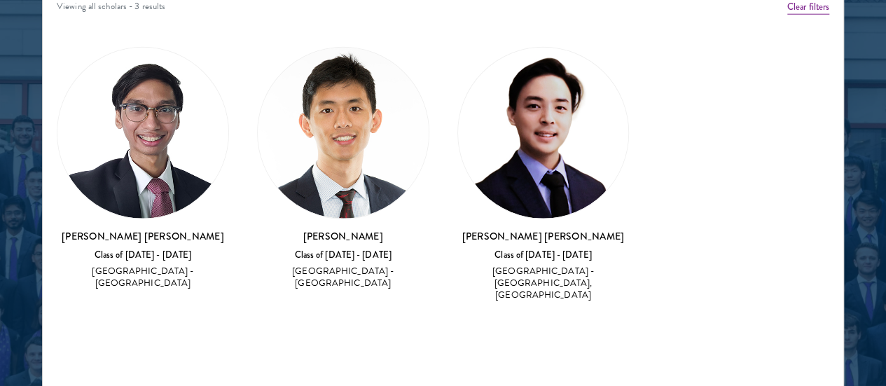
scroll to position [1843, 0]
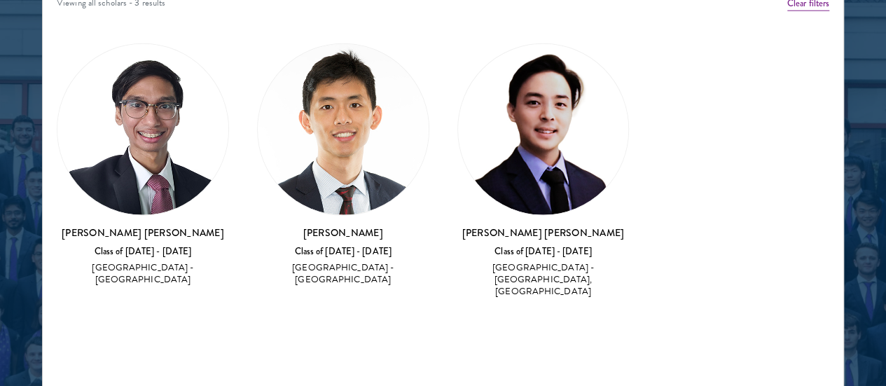
click at [458, 105] on img at bounding box center [543, 129] width 171 height 171
click at [458, 93] on img at bounding box center [543, 129] width 171 height 171
click at [316, 63] on img at bounding box center [343, 129] width 171 height 171
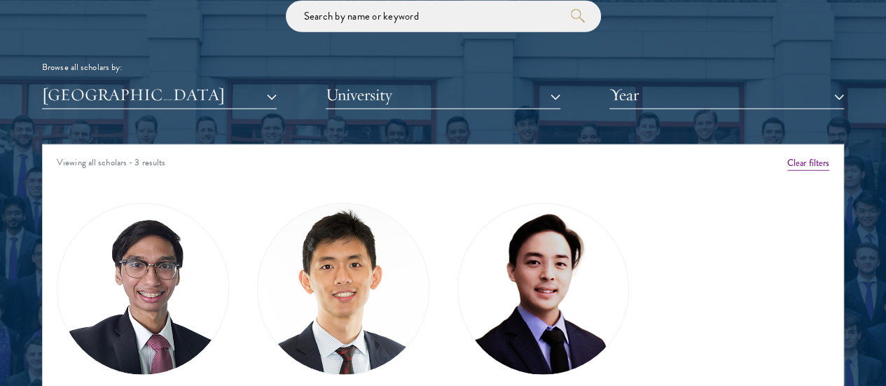
scroll to position [1684, 0]
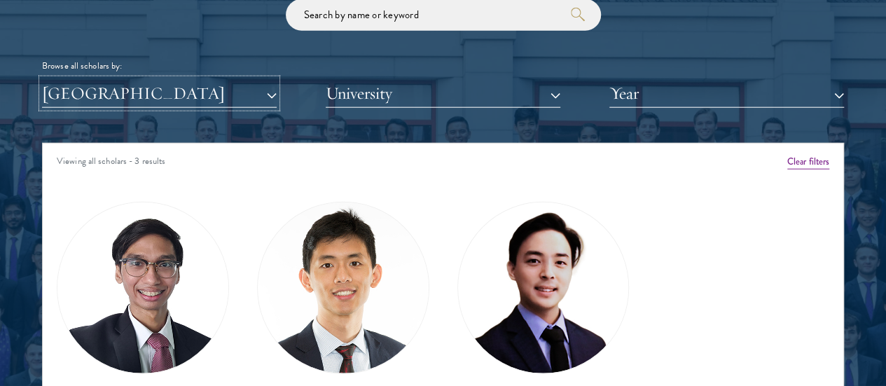
click at [204, 79] on button "[GEOGRAPHIC_DATA]" at bounding box center [159, 93] width 235 height 29
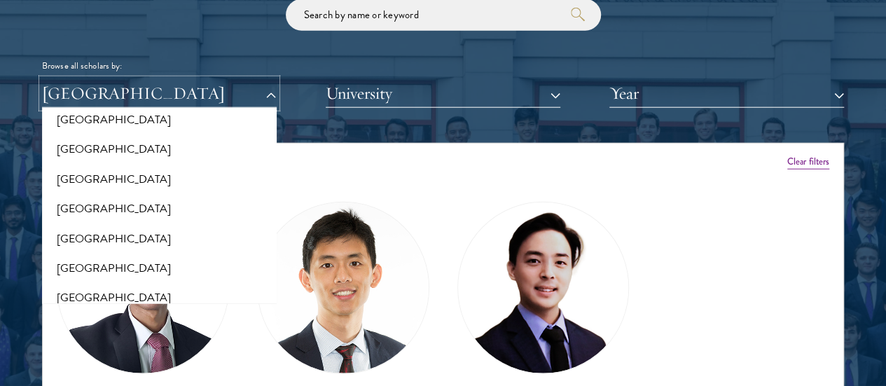
scroll to position [0, 0]
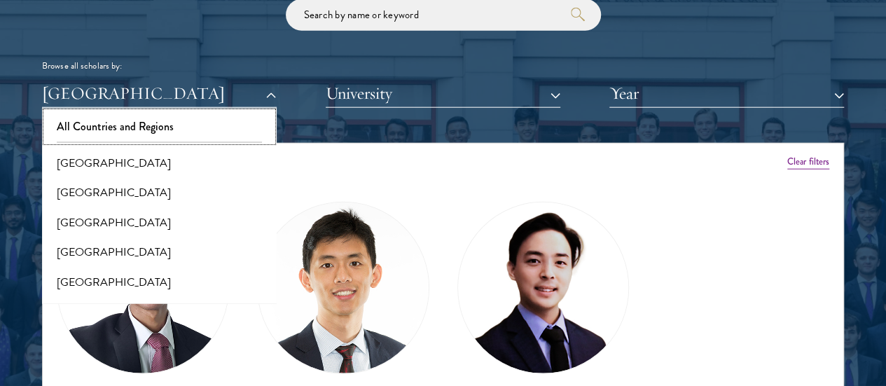
click at [186, 112] on button "All Countries and Regions" at bounding box center [159, 126] width 226 height 29
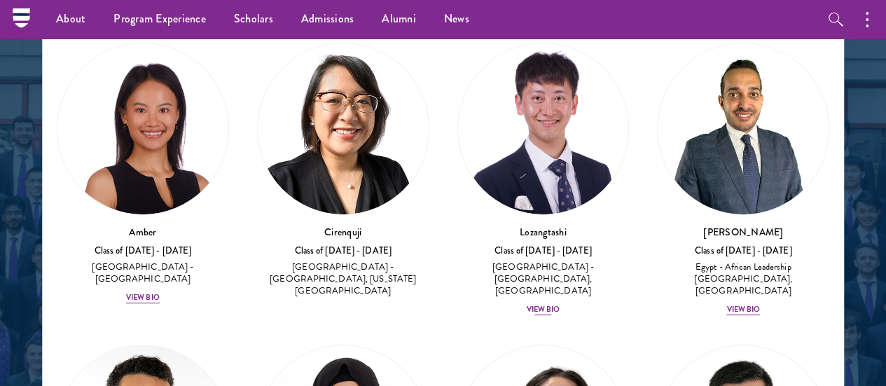
scroll to position [1840, 0]
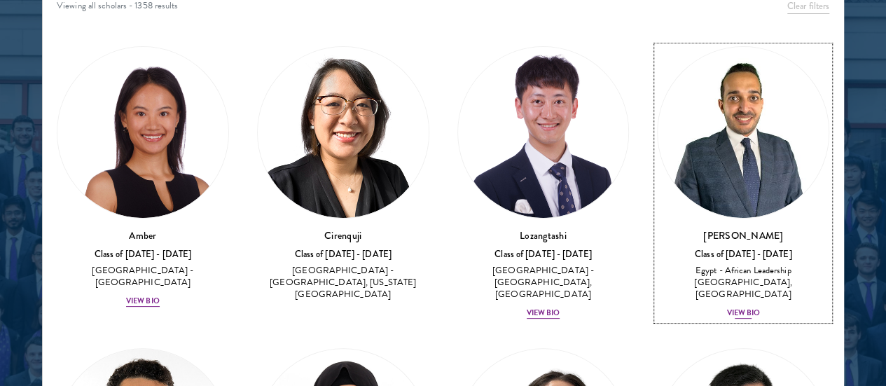
click at [657, 240] on div "HossamEldeen Abdelfatah Class of [DATE] - [DATE] [GEOGRAPHIC_DATA] - African Le…" at bounding box center [743, 274] width 172 height 92
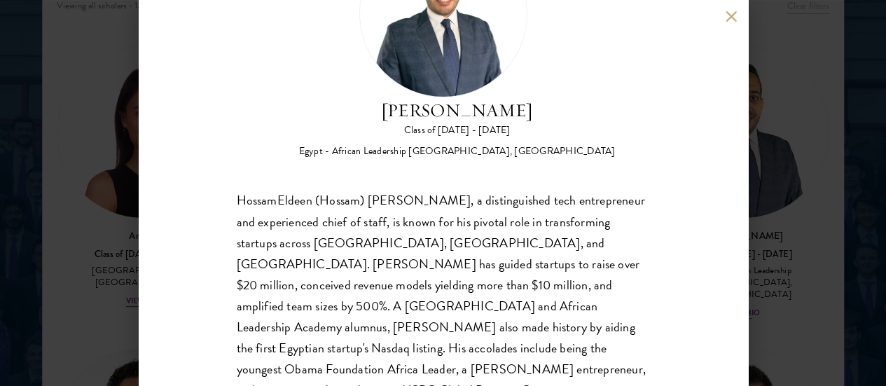
scroll to position [129, 0]
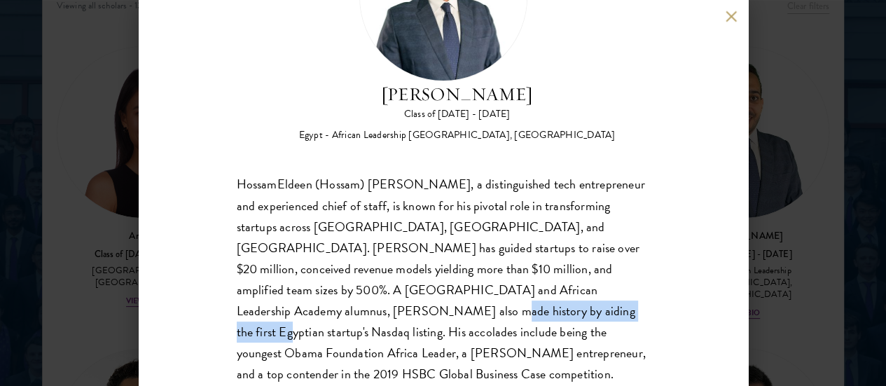
drag, startPoint x: 431, startPoint y: 262, endPoint x: 643, endPoint y: 270, distance: 212.5
click at [643, 270] on div "HossamEldeen Abdelfatah Class of [DATE] - [DATE] [GEOGRAPHIC_DATA] - African Le…" at bounding box center [444, 193] width 610 height 386
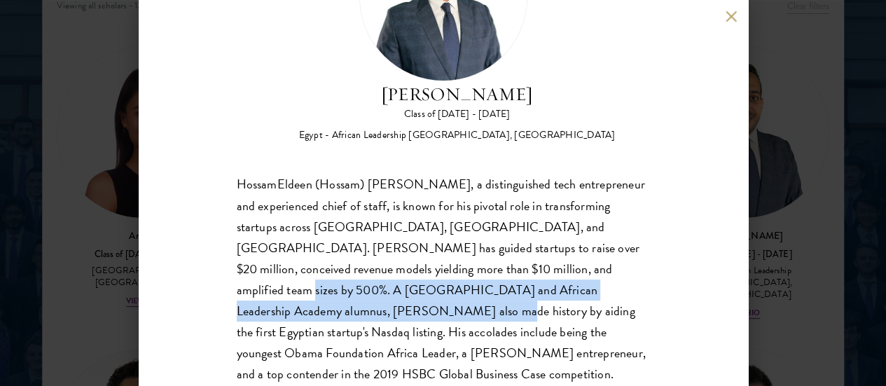
drag, startPoint x: 302, startPoint y: 237, endPoint x: 441, endPoint y: 270, distance: 143.4
click at [441, 270] on div "HossamEldeen (Hossam) [PERSON_NAME], a distinguished tech entrepreneur and expe…" at bounding box center [443, 290] width 413 height 232
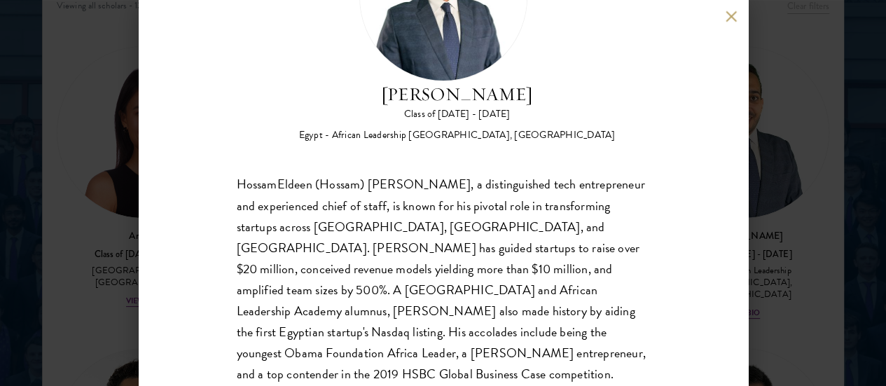
click at [783, 314] on div "HossamEldeen Abdelfatah Class of [DATE] - [DATE] [GEOGRAPHIC_DATA] - African Le…" at bounding box center [443, 193] width 886 height 386
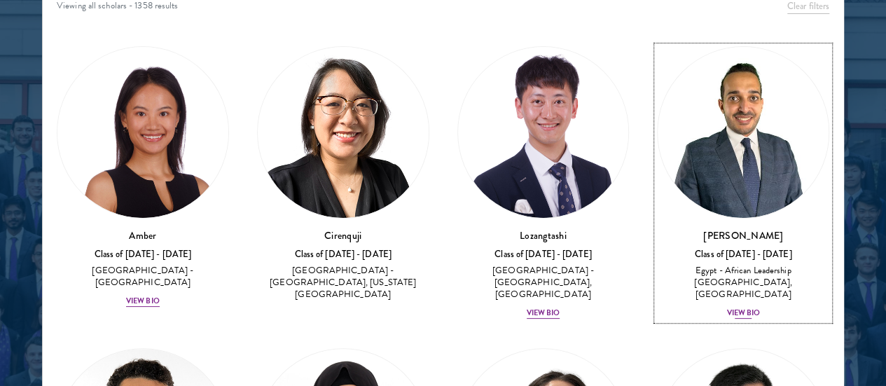
click at [727, 308] on div "View Bio" at bounding box center [744, 313] width 34 height 11
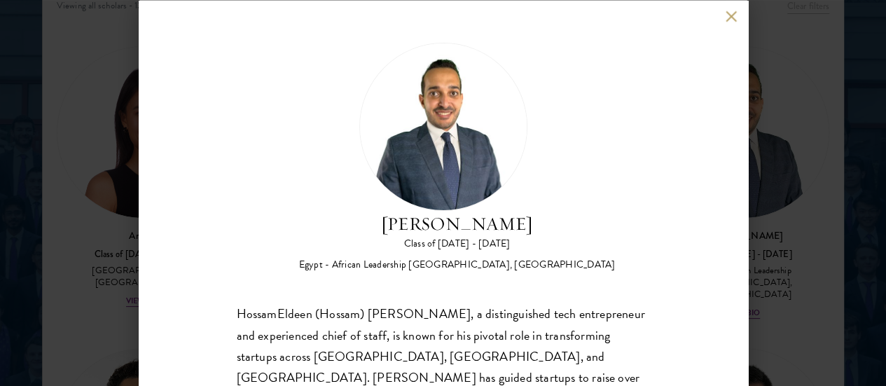
scroll to position [129, 0]
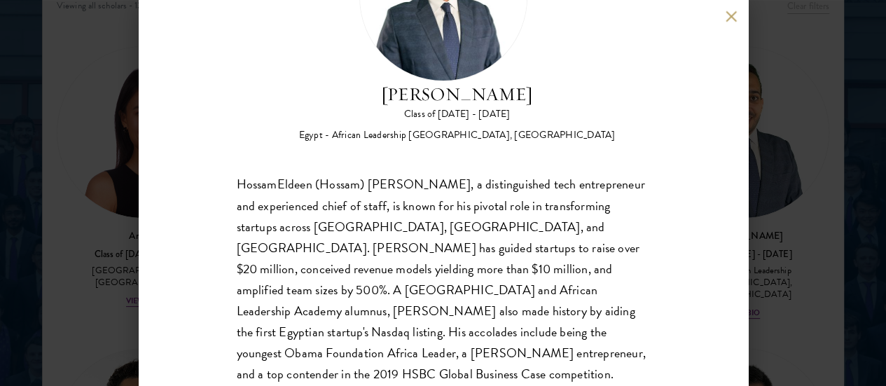
click at [814, 173] on div "HossamEldeen Abdelfatah Class of [DATE] - [DATE] [GEOGRAPHIC_DATA] - African Le…" at bounding box center [443, 193] width 886 height 386
